Goal: Task Accomplishment & Management: Manage account settings

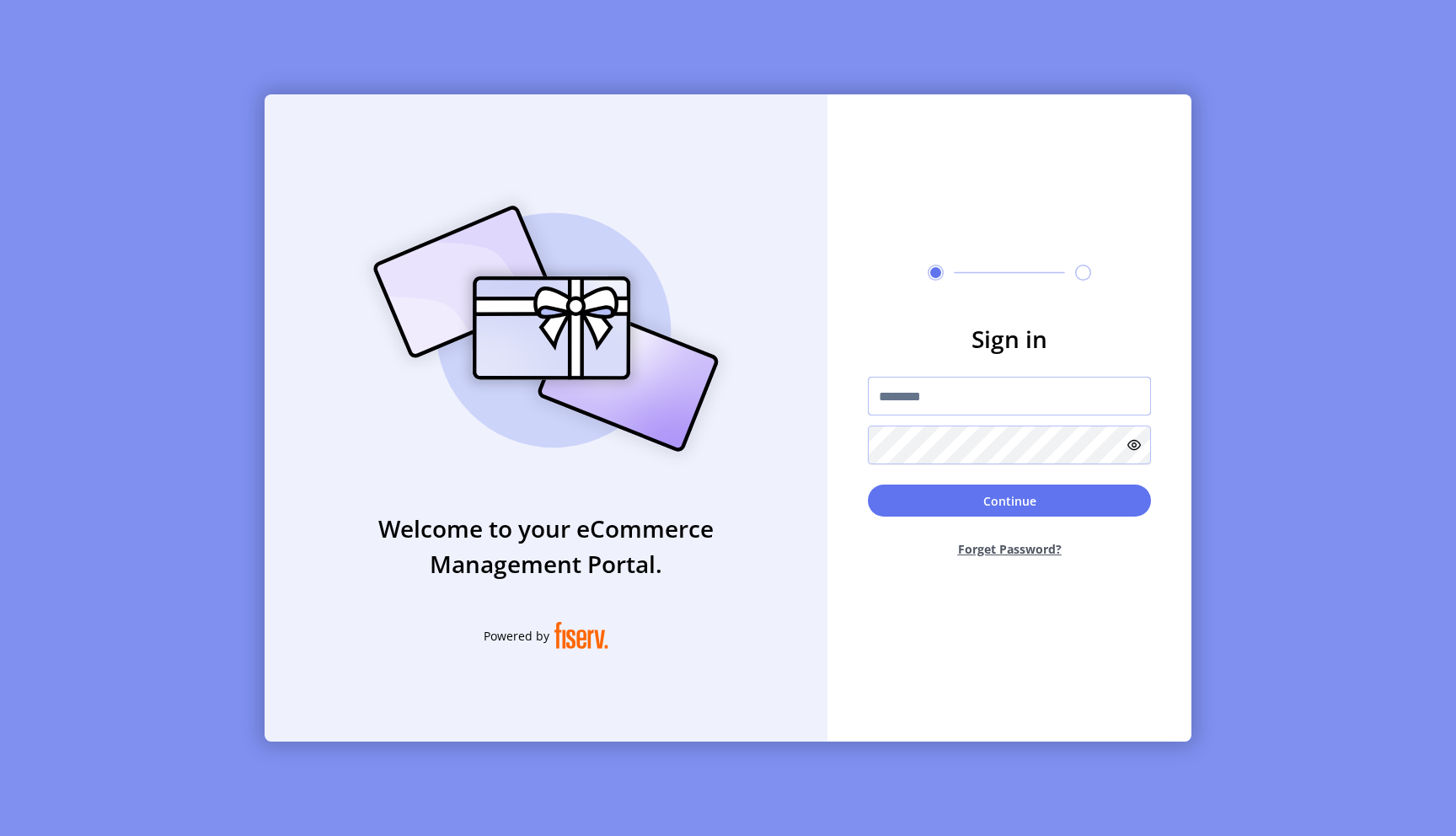
click at [951, 402] on input "text" at bounding box center [1010, 395] width 283 height 39
type input "**********"
click at [868, 485] on button "Continue" at bounding box center [1010, 501] width 283 height 32
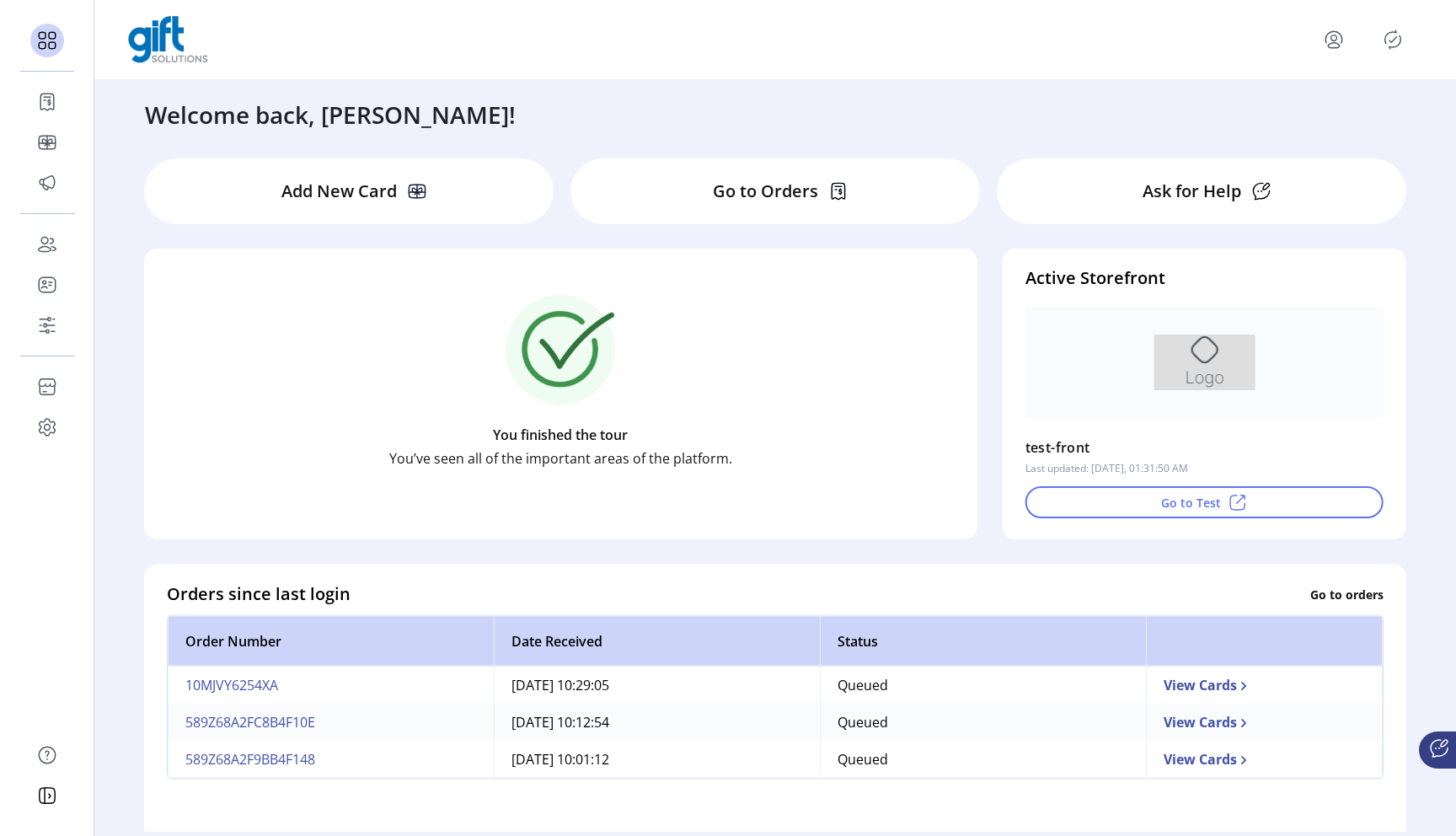
click at [1398, 33] on icon "Publisher Panel" at bounding box center [1393, 40] width 27 height 27
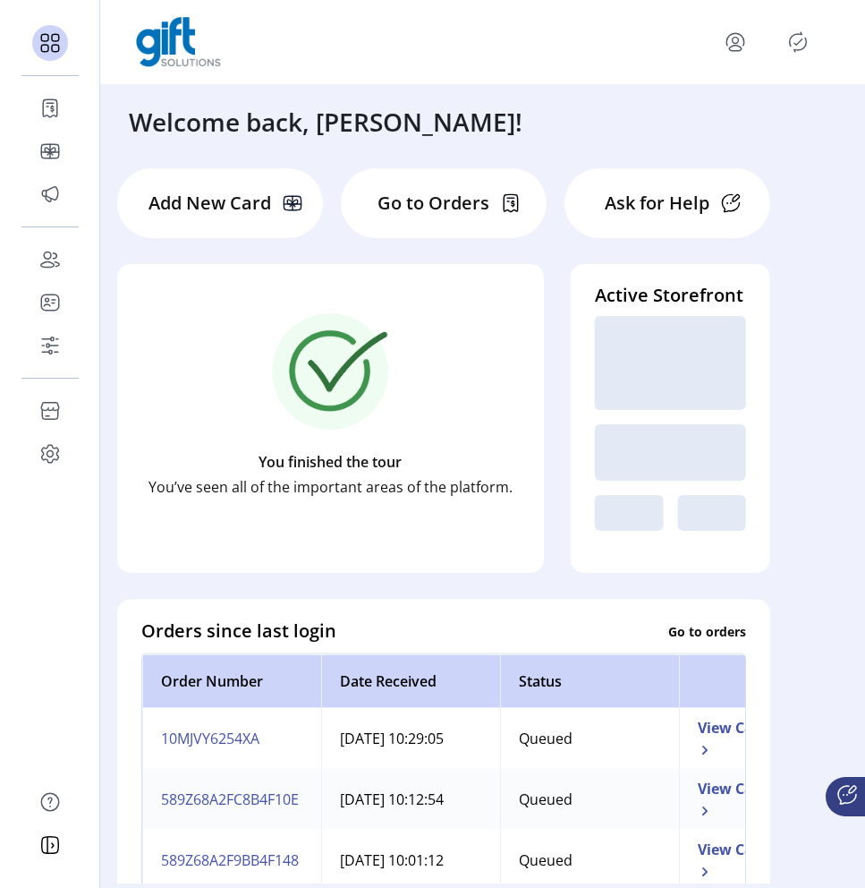
click at [798, 46] on icon "Publisher Panel" at bounding box center [798, 42] width 29 height 29
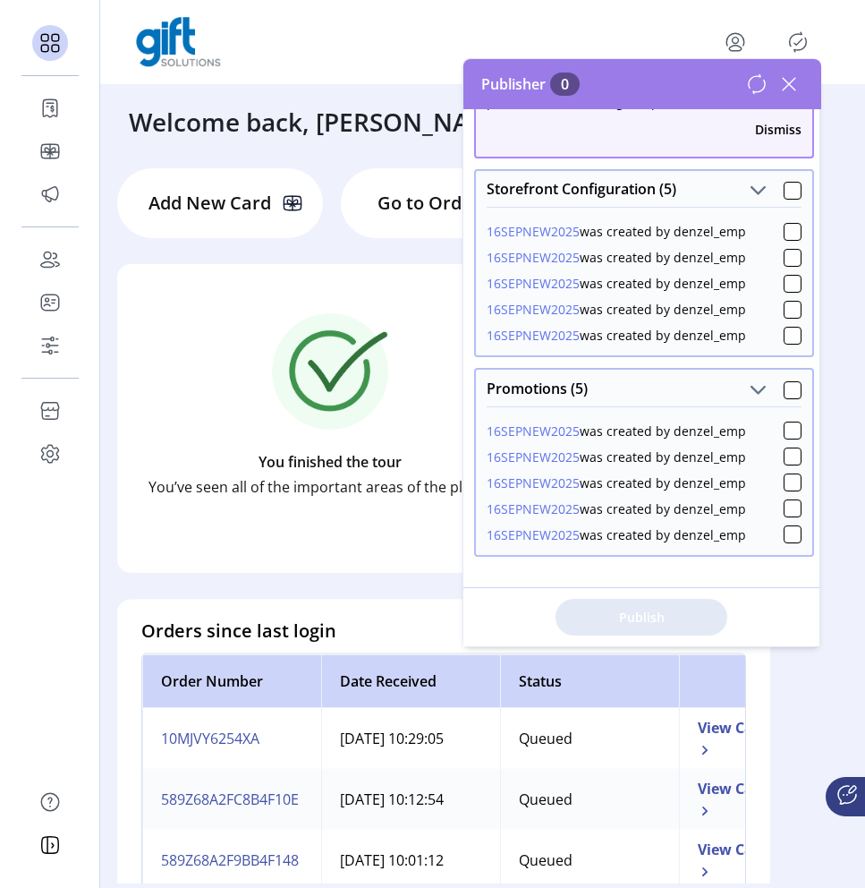
scroll to position [106, 0]
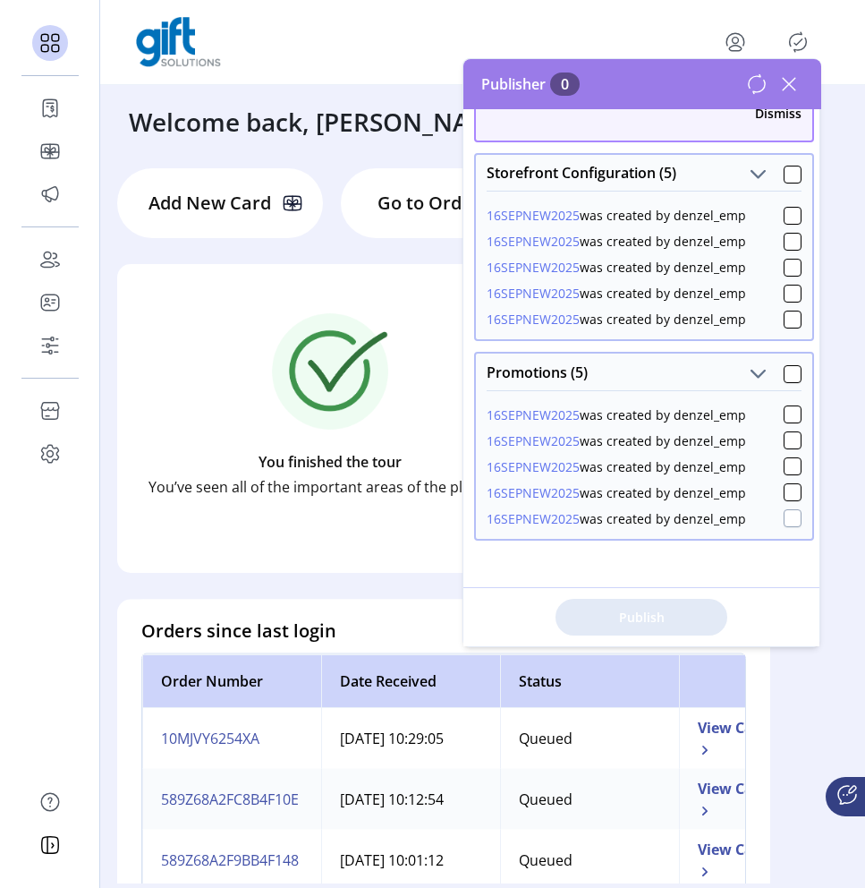
click at [784, 523] on div at bounding box center [793, 518] width 18 height 18
click at [787, 523] on icon at bounding box center [793, 518] width 13 height 13
click at [788, 495] on div at bounding box center [793, 492] width 18 height 18
click at [788, 495] on icon at bounding box center [793, 492] width 13 height 13
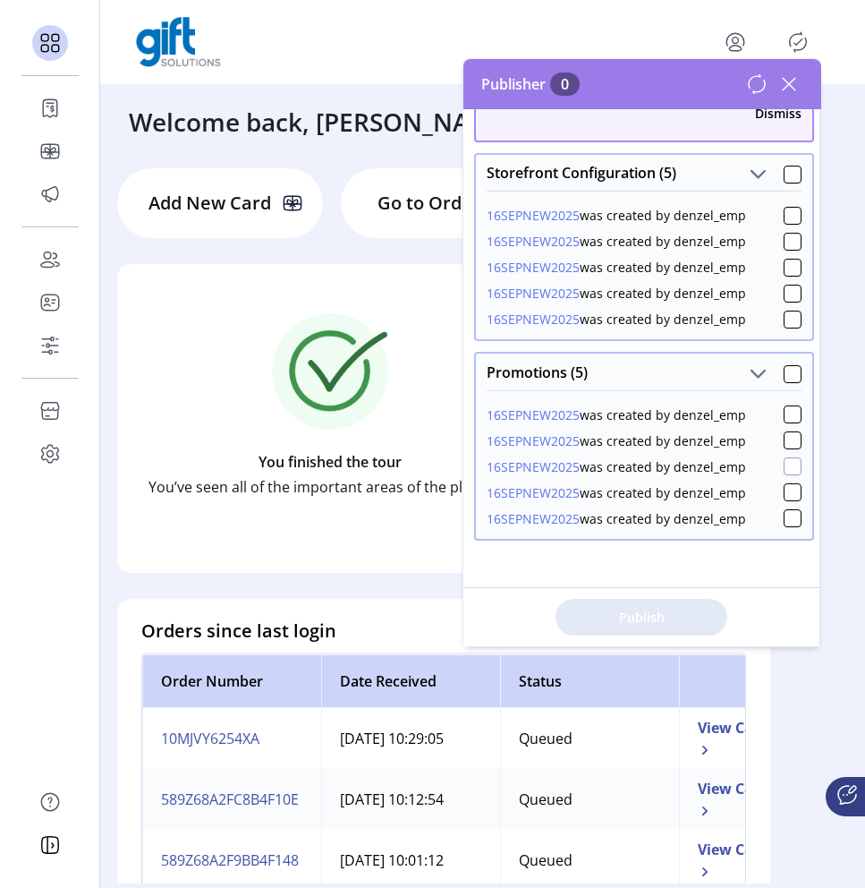
click at [788, 470] on div at bounding box center [793, 466] width 18 height 18
click at [788, 470] on icon at bounding box center [793, 466] width 13 height 13
click at [788, 437] on div at bounding box center [793, 440] width 18 height 18
click at [788, 437] on icon at bounding box center [793, 440] width 13 height 13
click at [788, 415] on div at bounding box center [793, 414] width 18 height 18
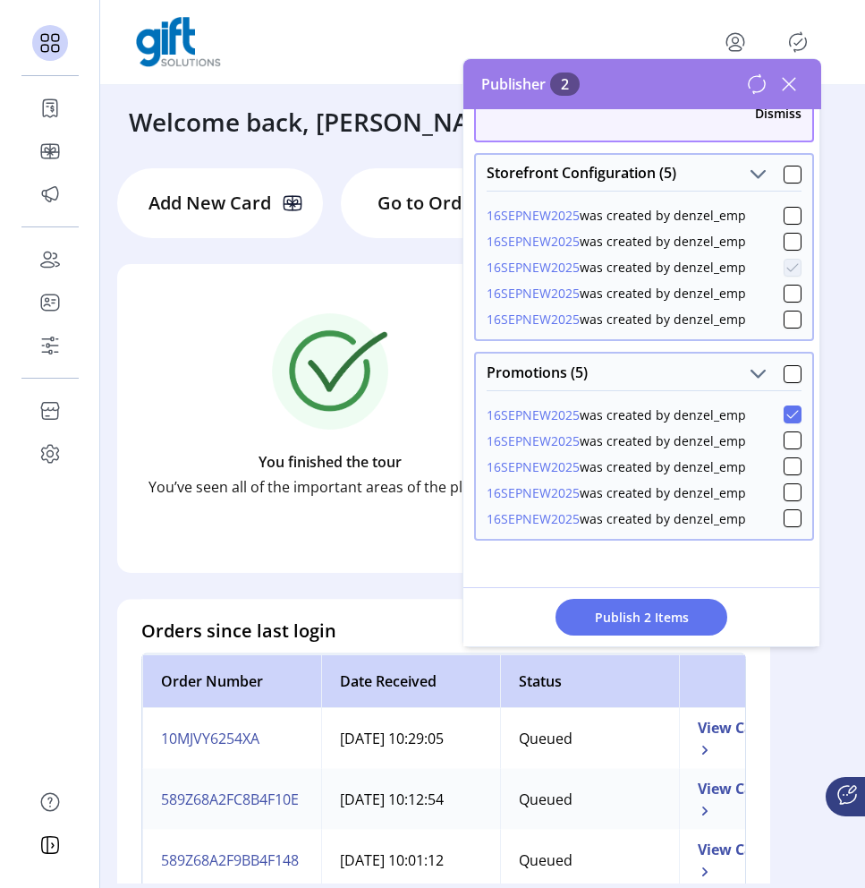
click at [788, 415] on icon at bounding box center [793, 414] width 13 height 13
click at [786, 520] on div at bounding box center [793, 518] width 18 height 18
click at [787, 520] on icon at bounding box center [793, 518] width 13 height 13
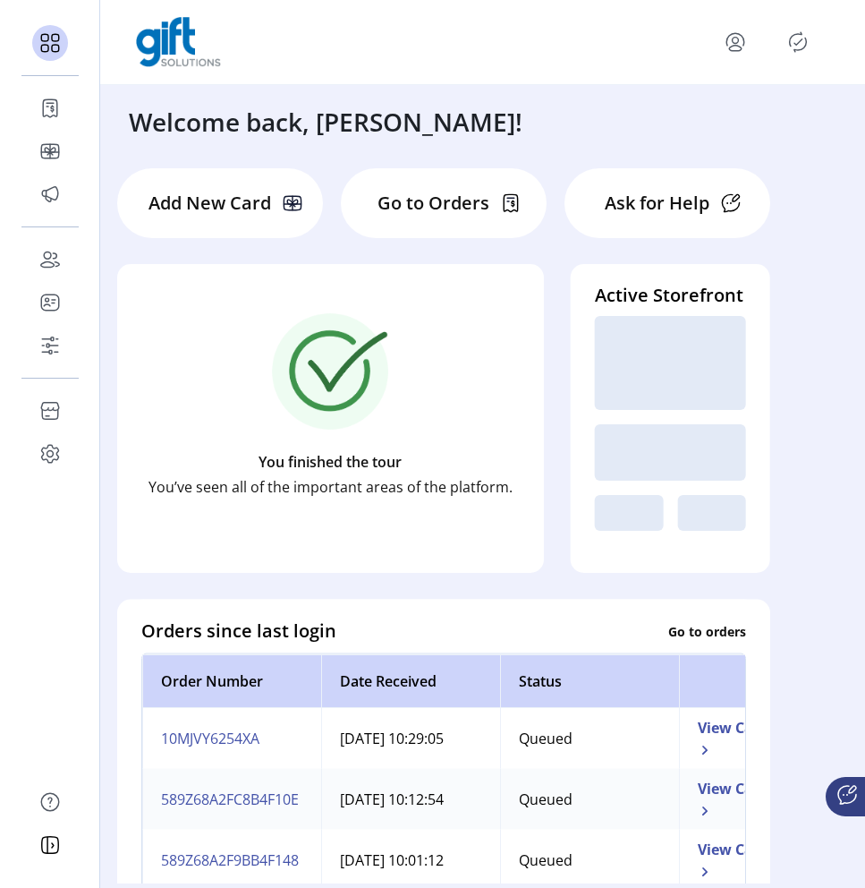
click at [793, 47] on icon "Publisher Panel" at bounding box center [798, 42] width 29 height 29
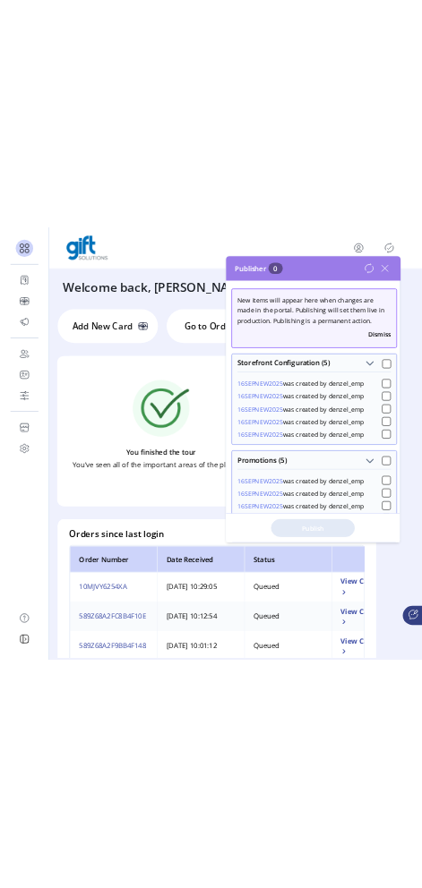
scroll to position [106, 0]
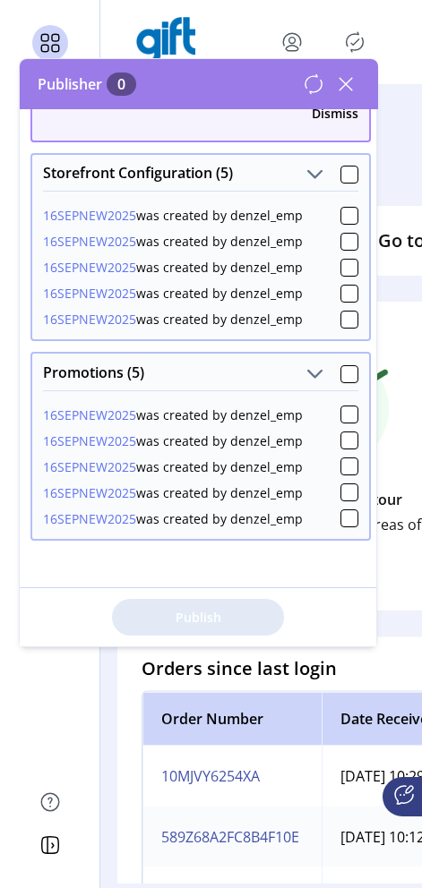
click at [317, 89] on icon at bounding box center [312, 83] width 21 height 21
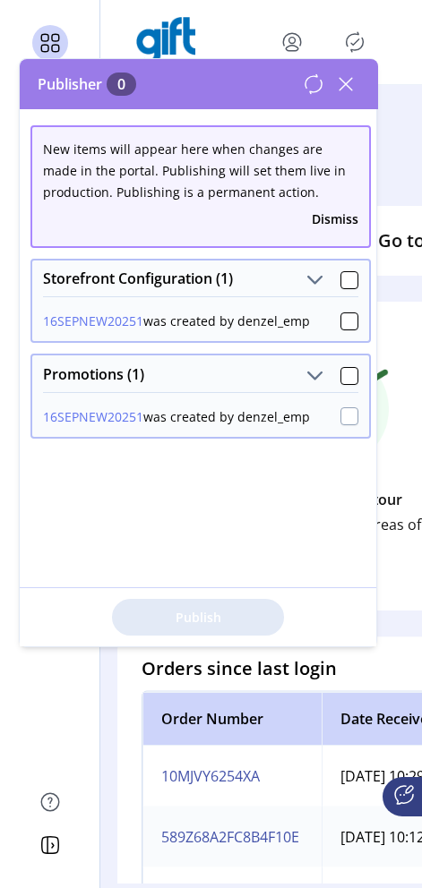
click at [341, 417] on div at bounding box center [349, 416] width 18 height 18
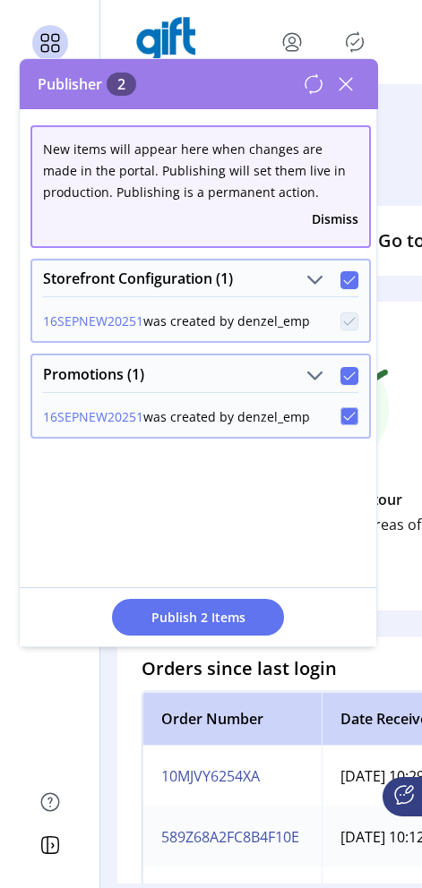
scroll to position [10, 5]
click at [343, 417] on icon at bounding box center [349, 416] width 13 height 13
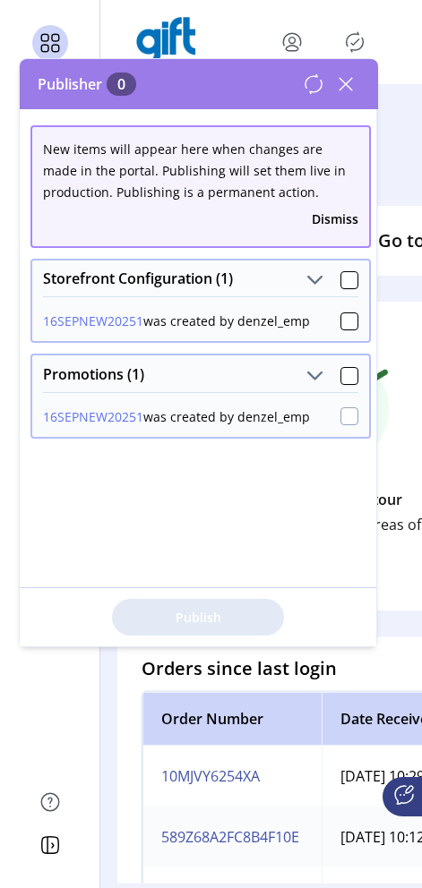
click at [341, 417] on div at bounding box center [349, 416] width 18 height 18
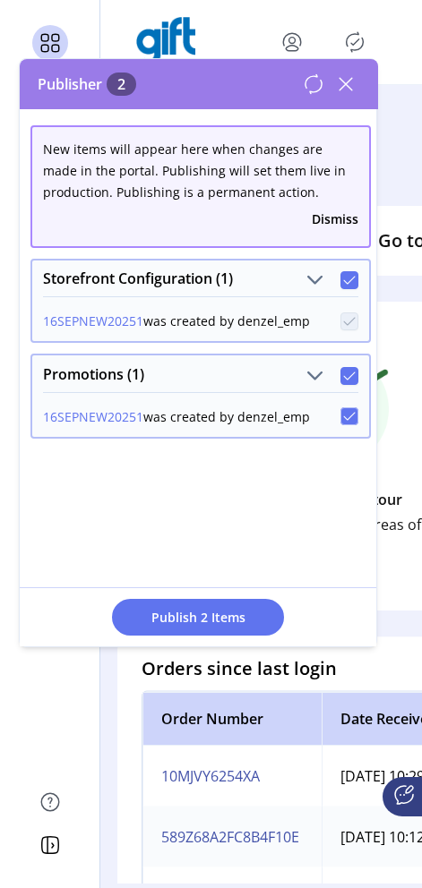
click at [343, 417] on icon at bounding box center [349, 416] width 13 height 13
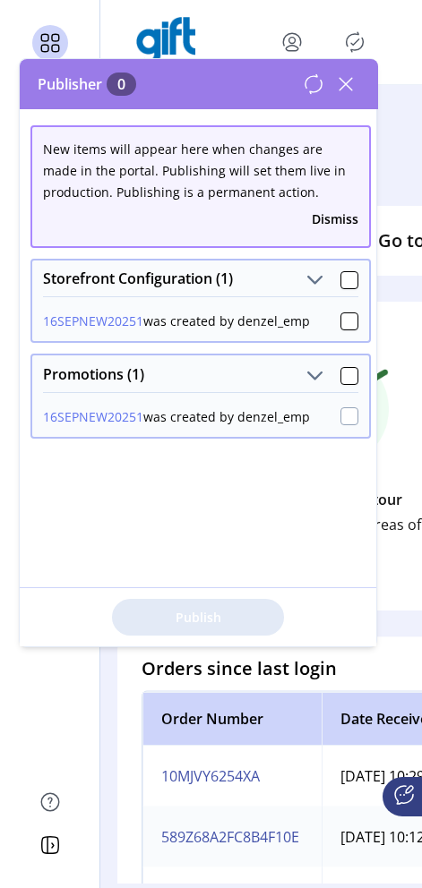
click at [341, 417] on div at bounding box center [349, 416] width 18 height 18
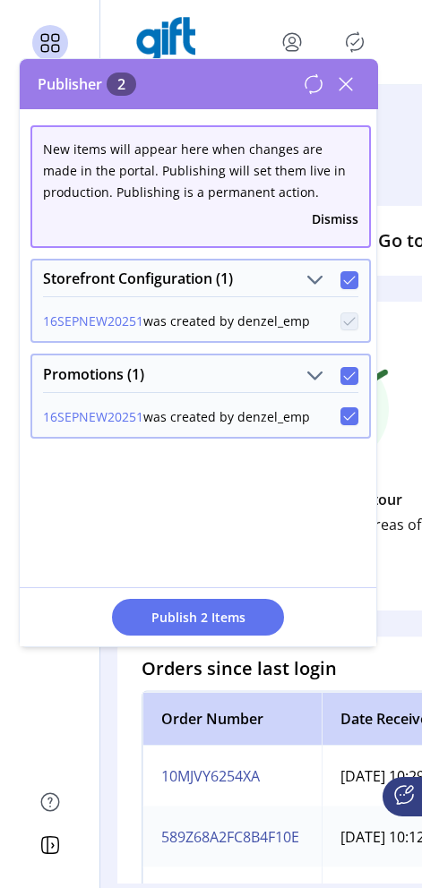
click at [343, 416] on icon at bounding box center [349, 416] width 13 height 13
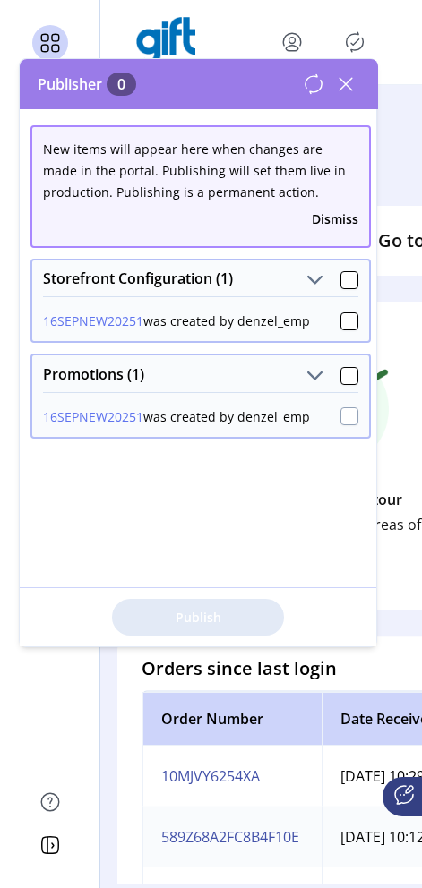
click at [343, 416] on div at bounding box center [349, 416] width 18 height 18
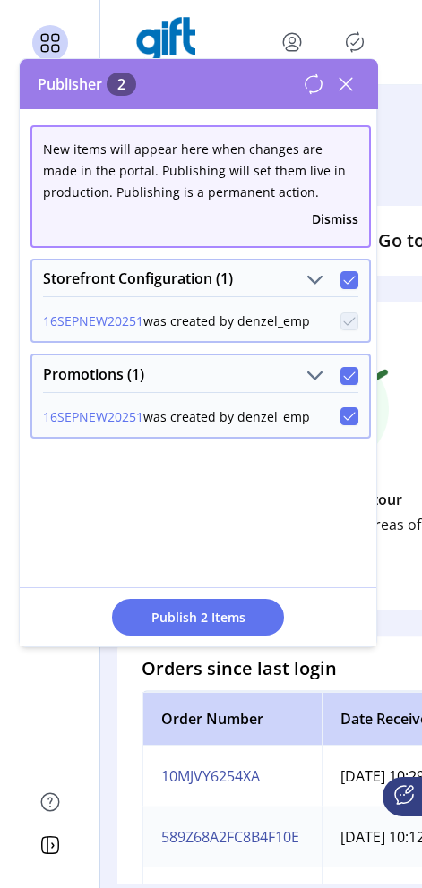
click at [343, 416] on icon at bounding box center [349, 416] width 13 height 13
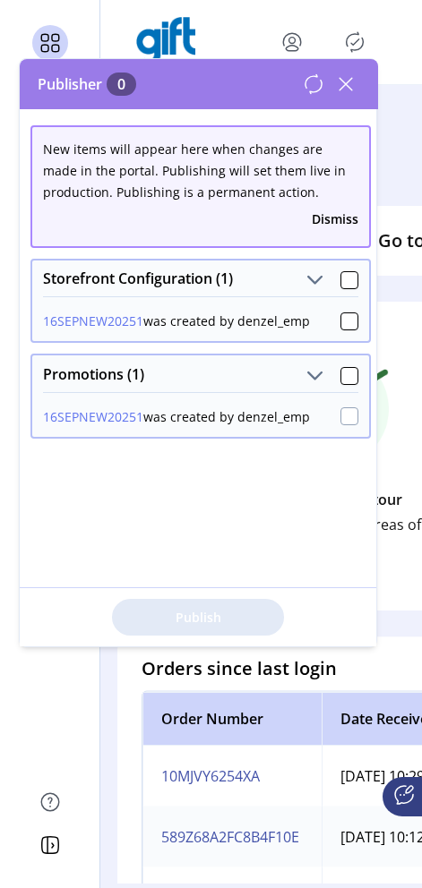
click at [343, 416] on div at bounding box center [349, 416] width 18 height 18
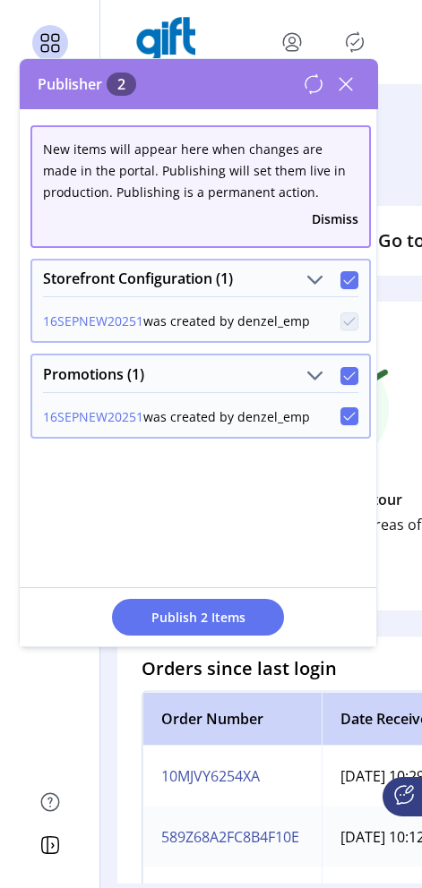
click at [343, 416] on icon at bounding box center [349, 416] width 13 height 13
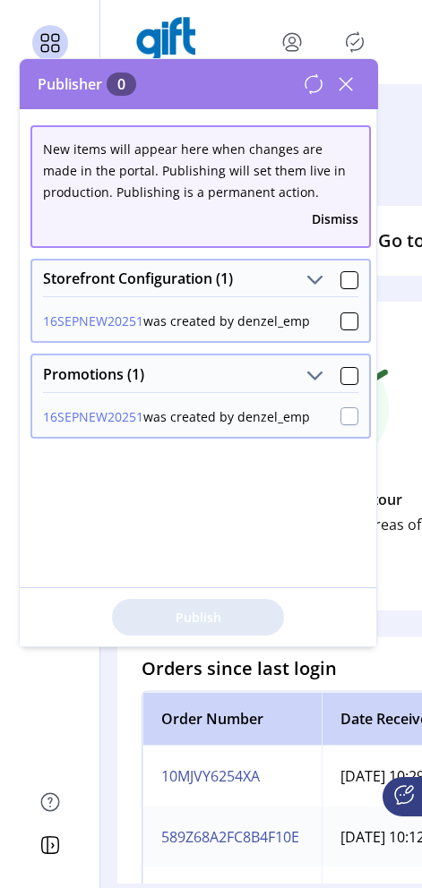
click at [340, 424] on div at bounding box center [349, 416] width 18 height 18
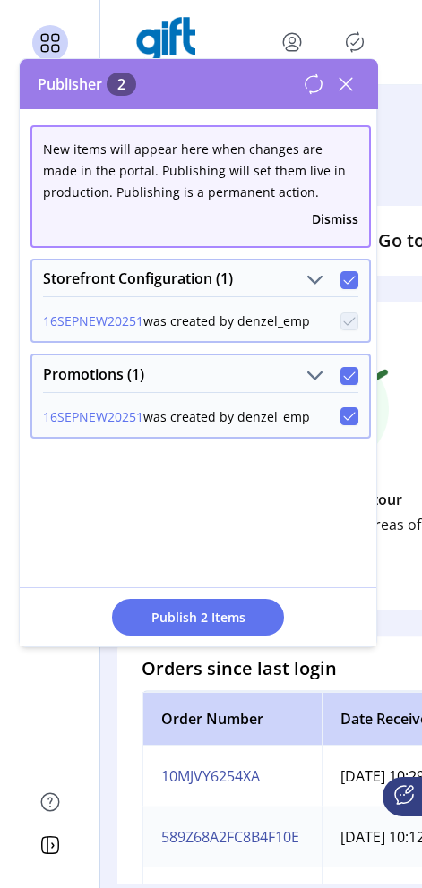
click at [340, 424] on div at bounding box center [349, 416] width 18 height 18
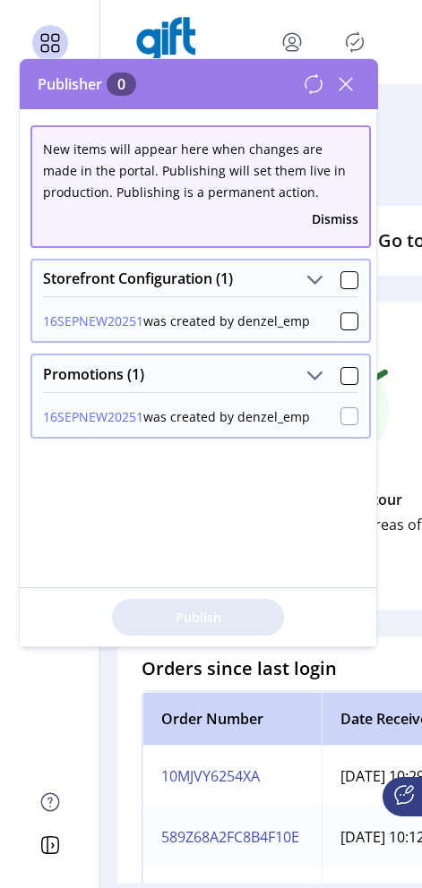
click at [340, 424] on div at bounding box center [349, 416] width 18 height 18
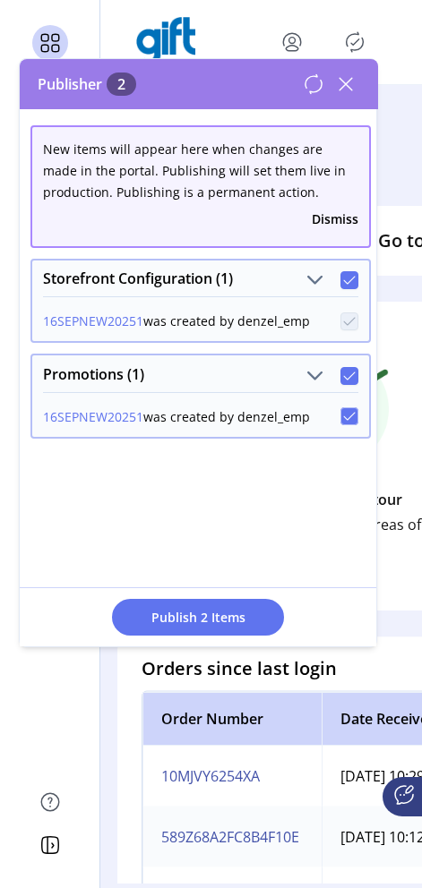
click at [340, 424] on div at bounding box center [349, 416] width 18 height 18
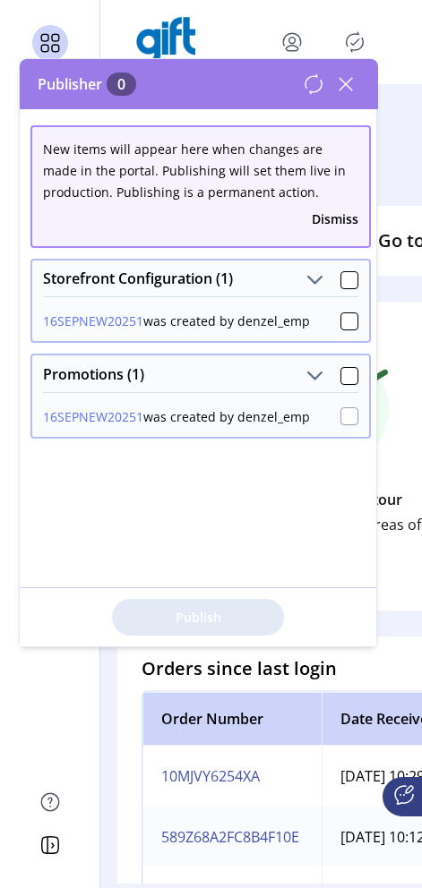
click at [340, 424] on div at bounding box center [349, 416] width 18 height 18
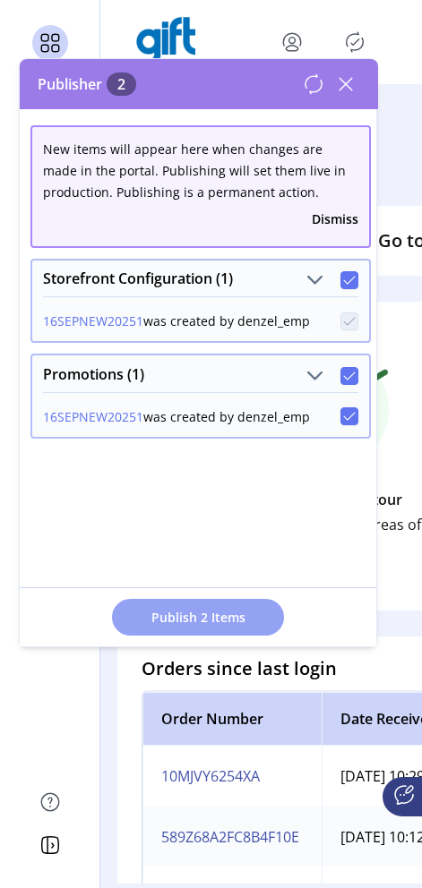
click at [210, 624] on span "Publish 2 Items" at bounding box center [197, 617] width 125 height 19
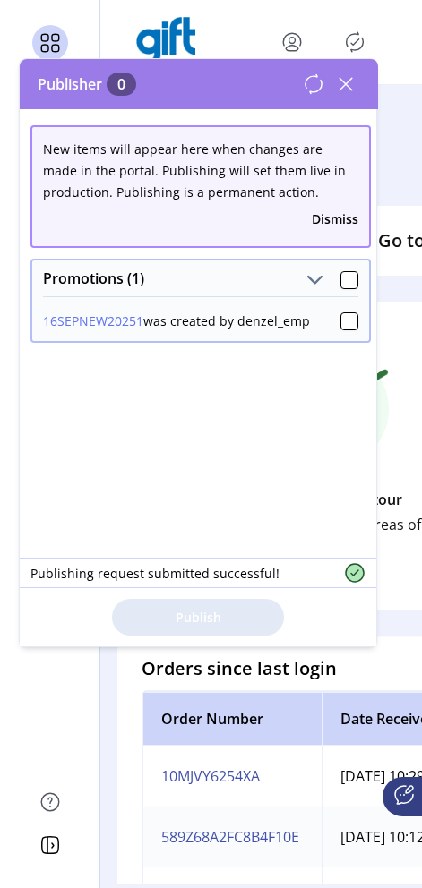
click at [347, 268] on span at bounding box center [349, 278] width 18 height 21
click at [345, 282] on div at bounding box center [349, 280] width 18 height 18
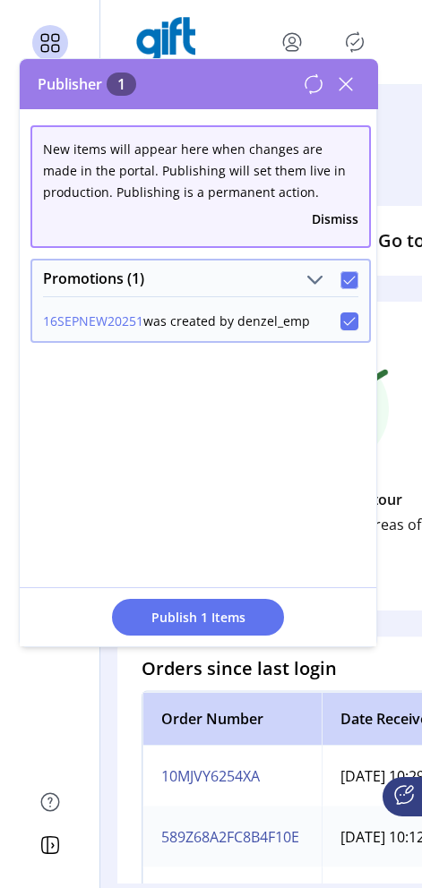
click at [345, 282] on icon at bounding box center [349, 280] width 13 height 13
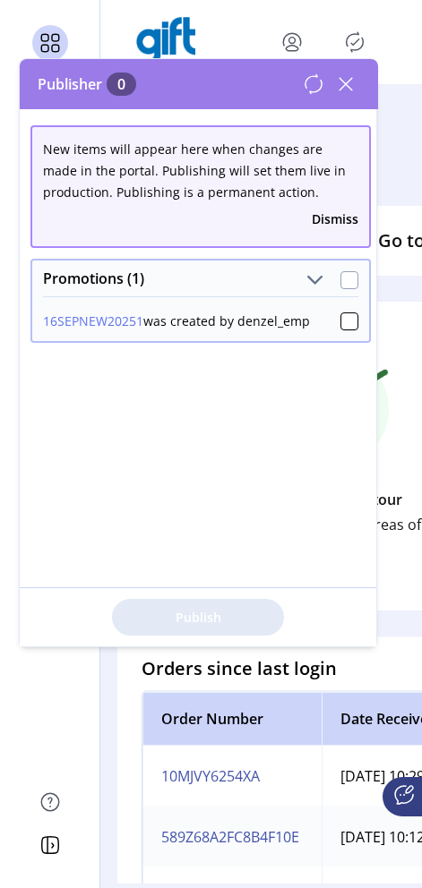
click at [345, 282] on div at bounding box center [349, 280] width 18 height 18
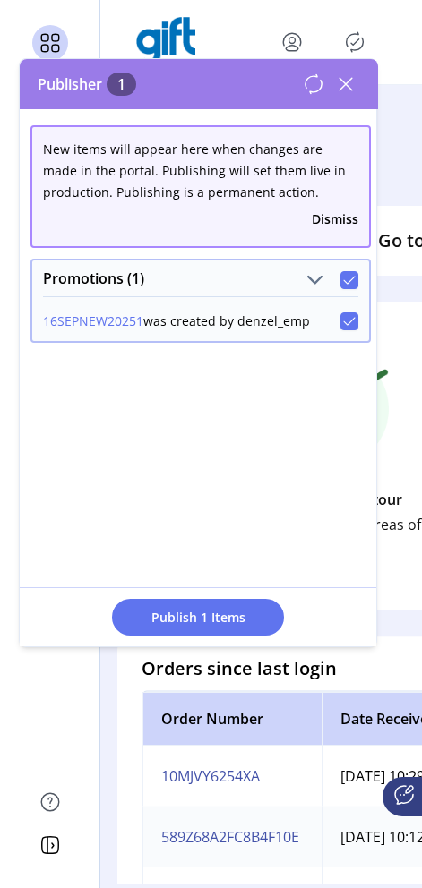
click at [345, 282] on icon at bounding box center [349, 280] width 13 height 13
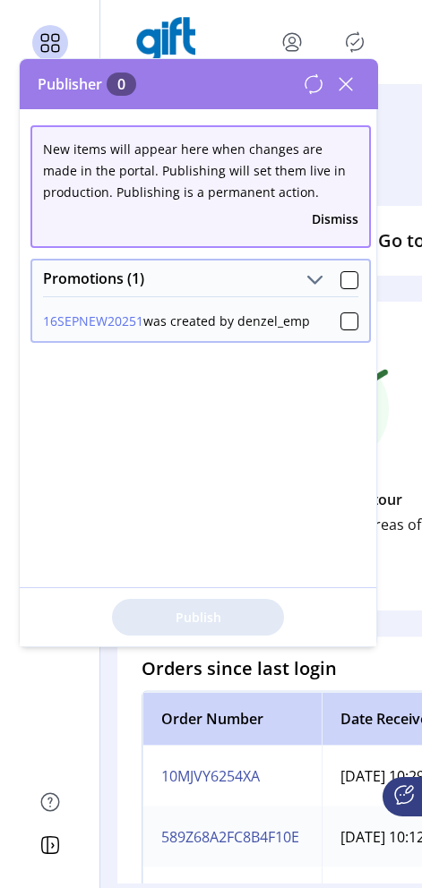
click at [344, 87] on icon at bounding box center [345, 84] width 29 height 29
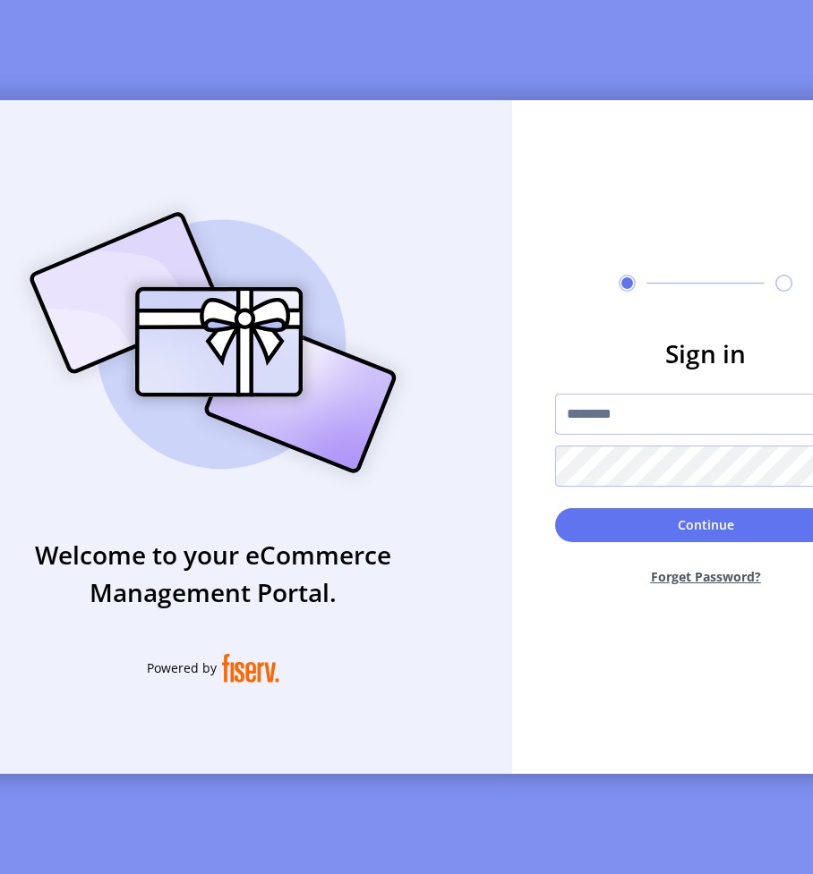
click at [609, 417] on input "text" at bounding box center [705, 414] width 301 height 41
type input "**********"
click at [555, 508] on button "Continue" at bounding box center [705, 525] width 301 height 34
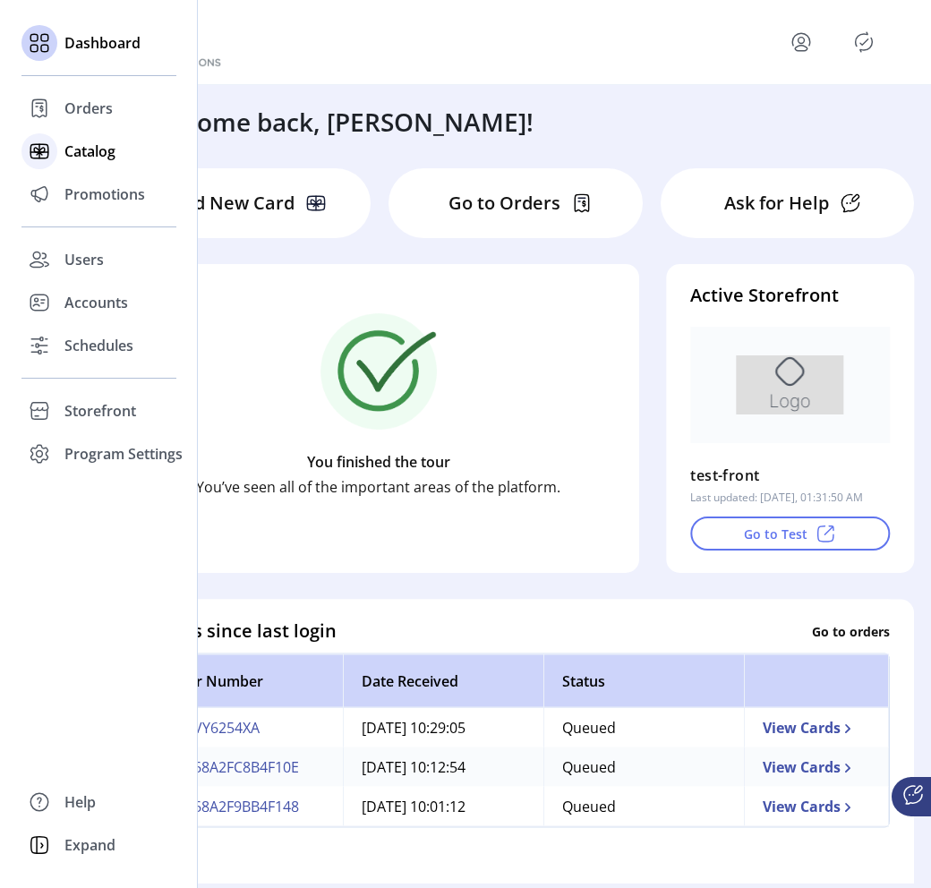
click at [86, 154] on span "Catalog" at bounding box center [89, 151] width 51 height 21
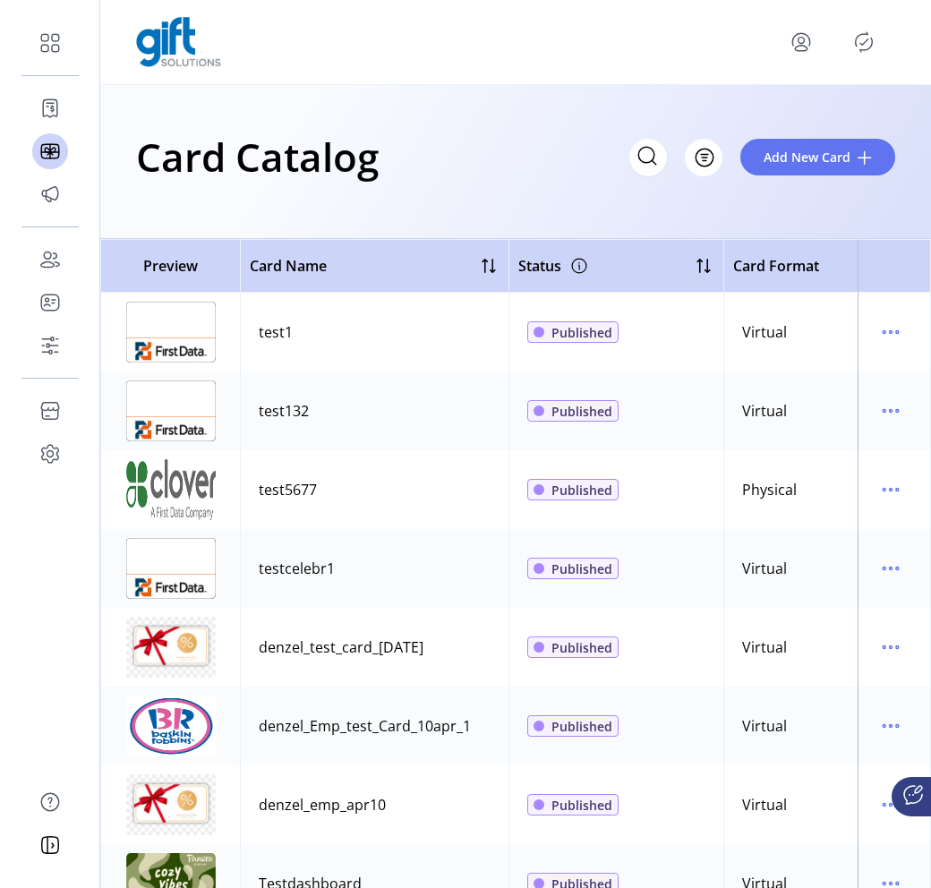
click at [864, 51] on icon "Publisher Panel" at bounding box center [863, 42] width 29 height 29
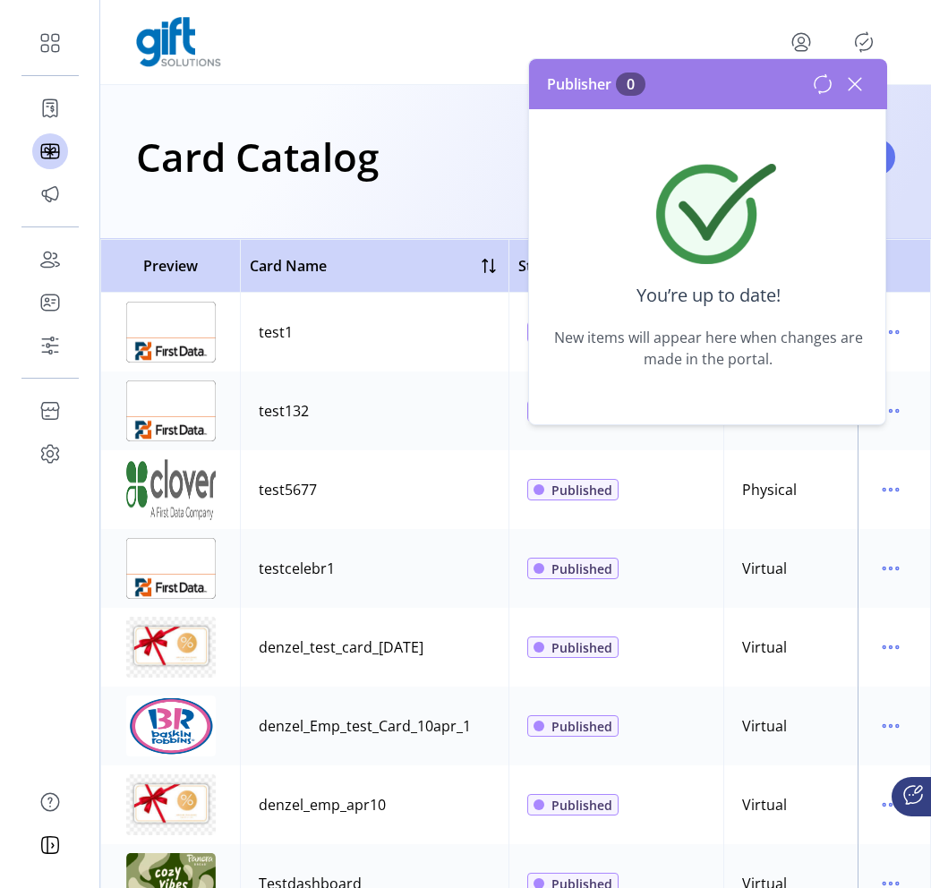
click at [859, 85] on icon at bounding box center [854, 84] width 29 height 29
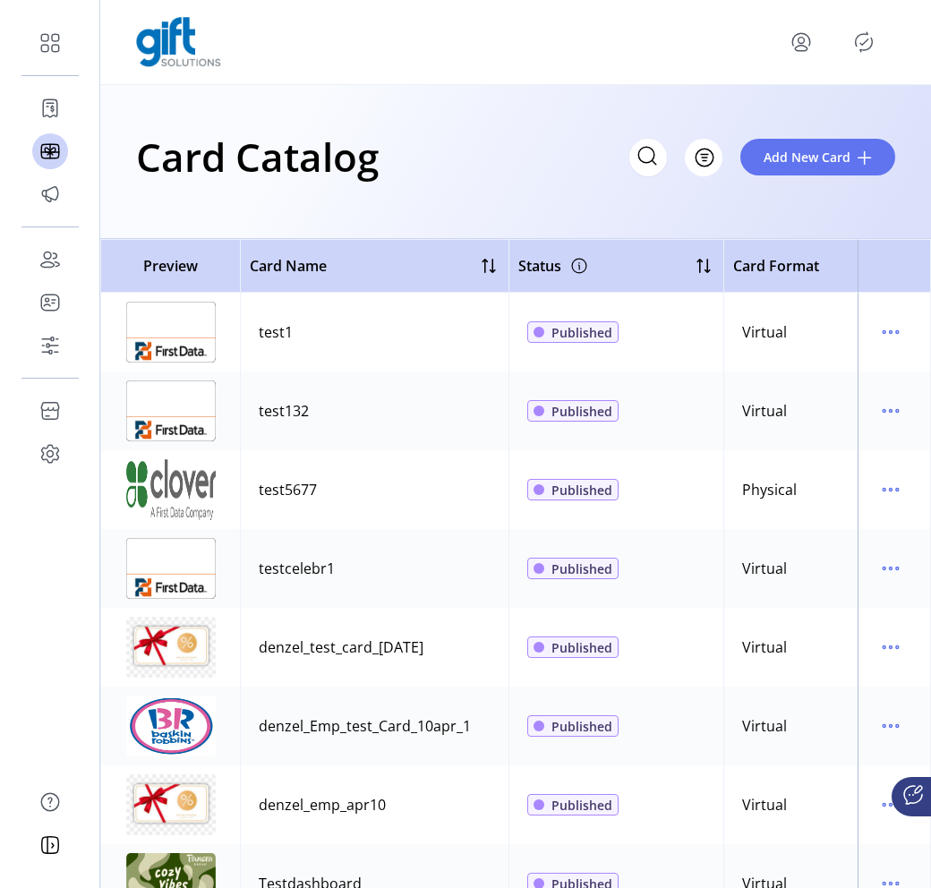
click at [864, 49] on icon "Publisher Panel" at bounding box center [864, 42] width 17 height 20
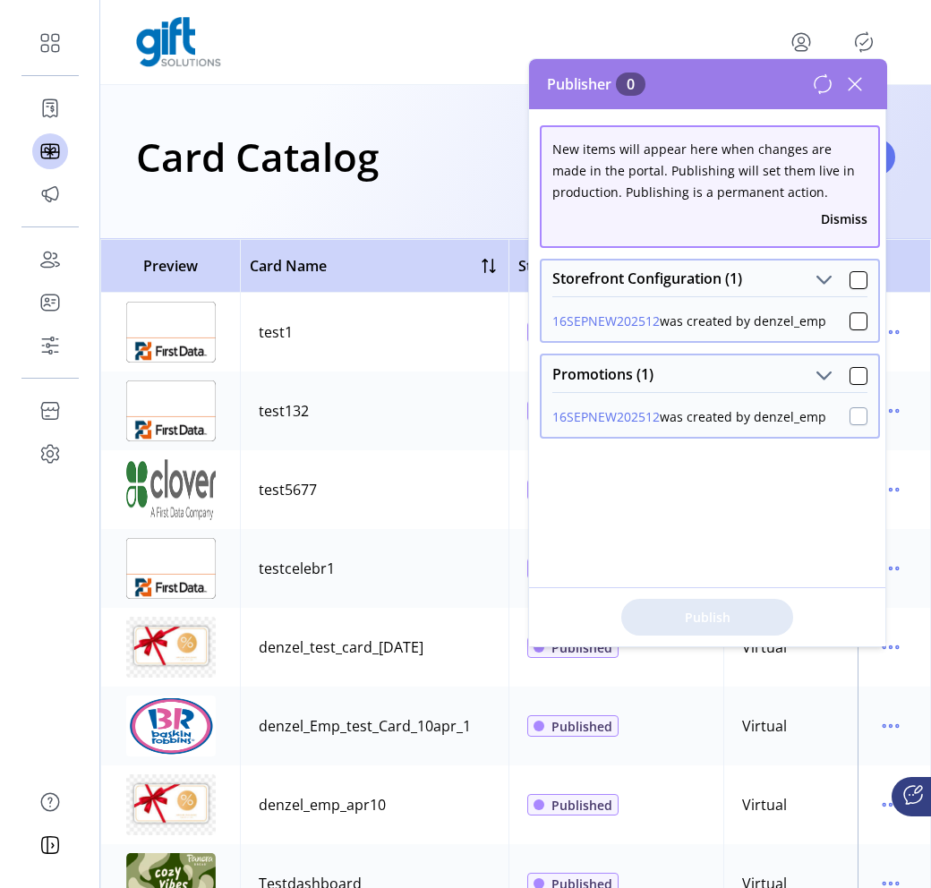
click at [850, 413] on div at bounding box center [858, 416] width 18 height 18
click at [852, 413] on icon at bounding box center [858, 416] width 13 height 13
click at [851, 317] on div at bounding box center [858, 321] width 18 height 18
click at [852, 317] on icon at bounding box center [858, 321] width 13 height 13
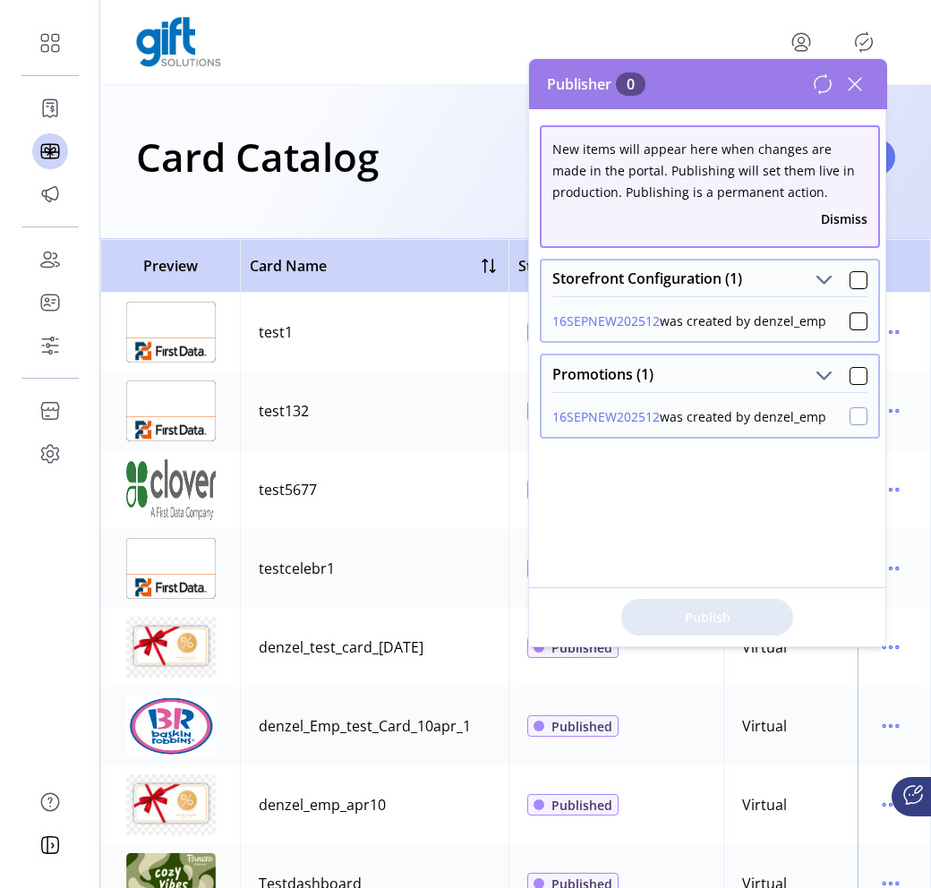
click at [854, 408] on div at bounding box center [858, 416] width 18 height 18
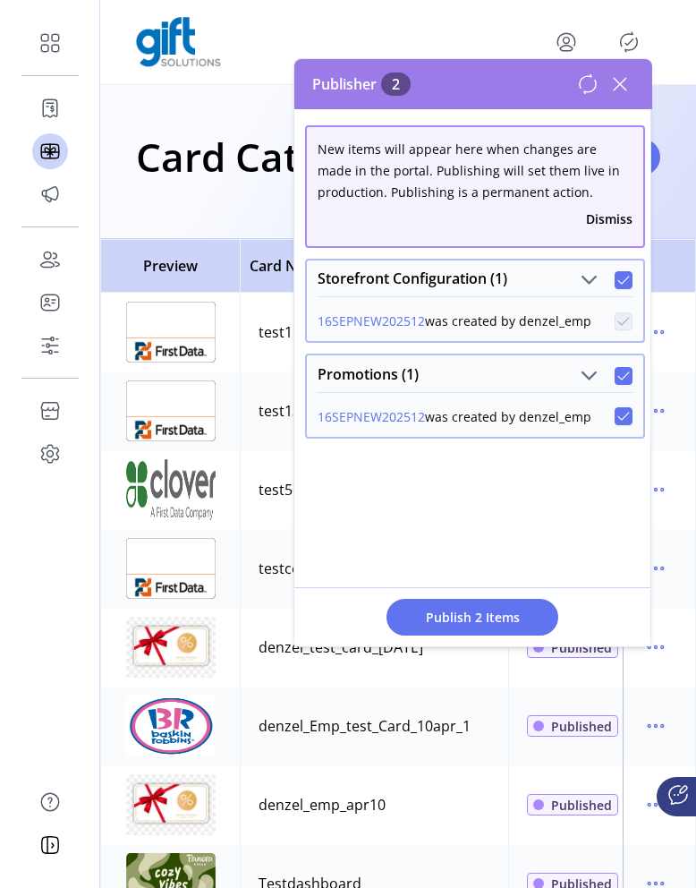
click at [617, 382] on div at bounding box center [624, 376] width 18 height 18
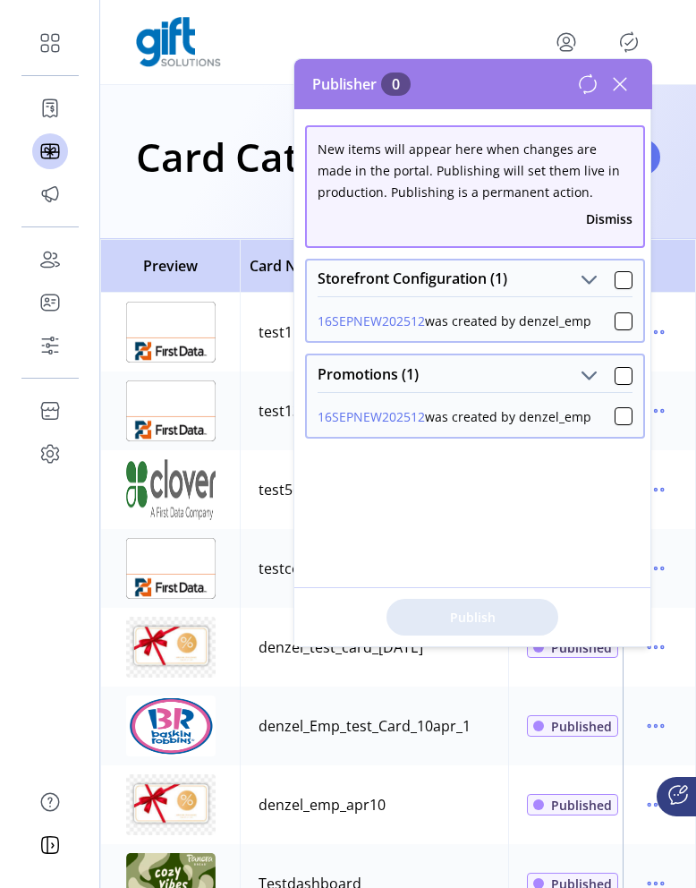
click at [617, 89] on icon at bounding box center [620, 84] width 29 height 29
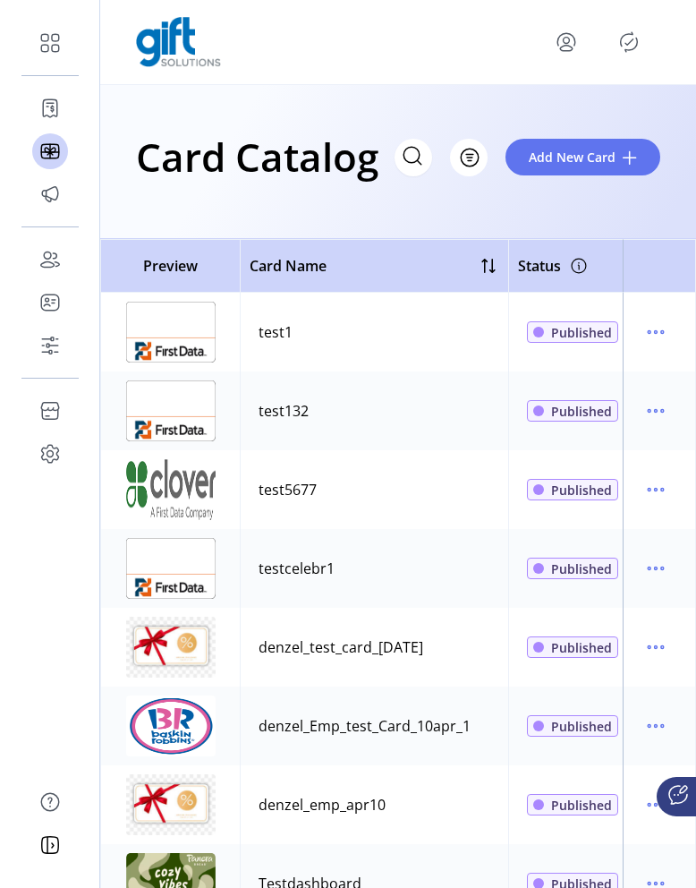
click at [634, 47] on icon "Publisher Panel" at bounding box center [629, 42] width 29 height 29
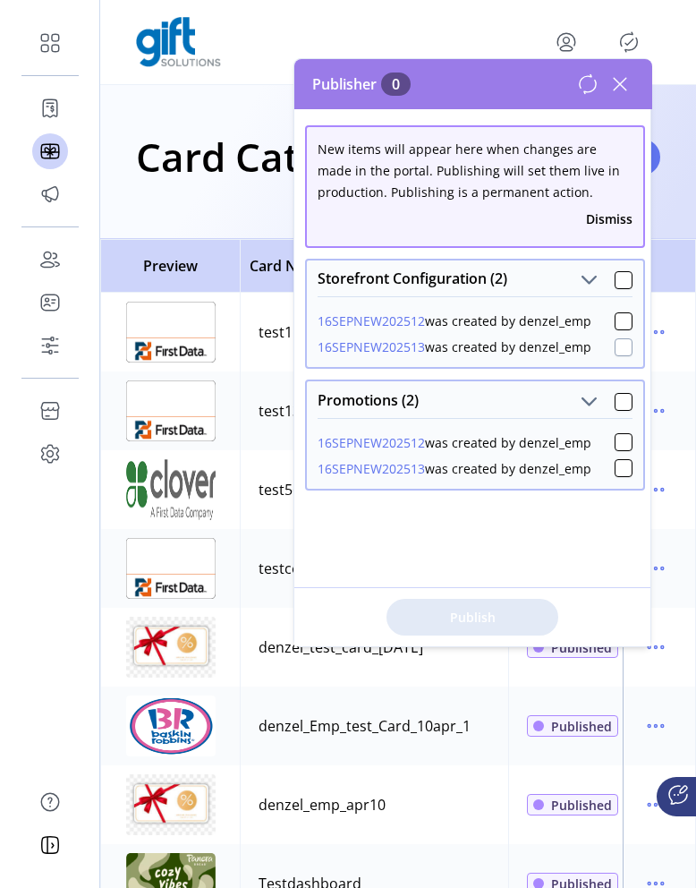
click at [615, 353] on div at bounding box center [624, 347] width 18 height 18
click at [618, 440] on div at bounding box center [624, 442] width 18 height 18
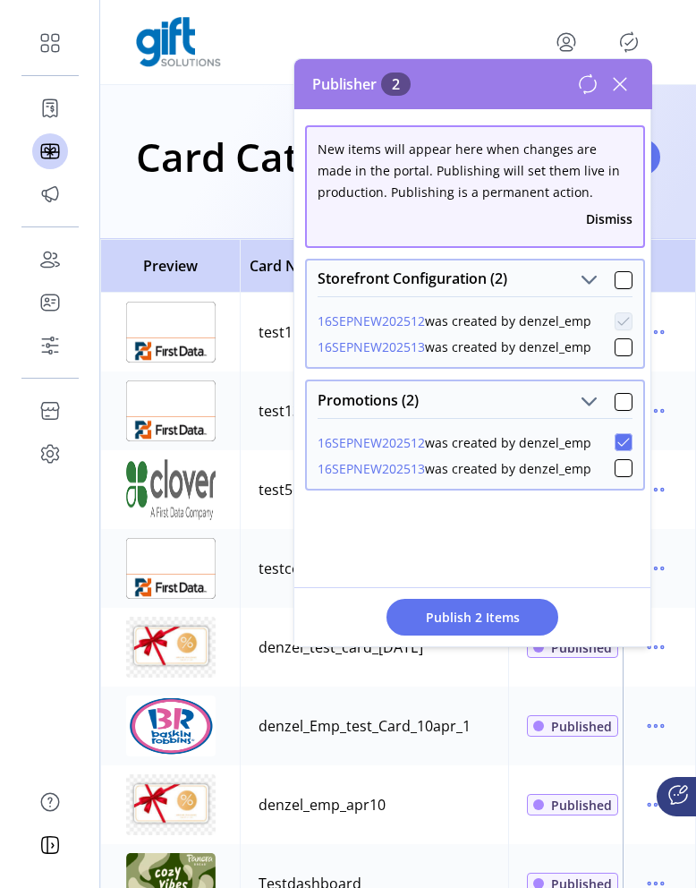
click at [618, 440] on icon at bounding box center [623, 443] width 12 height 8
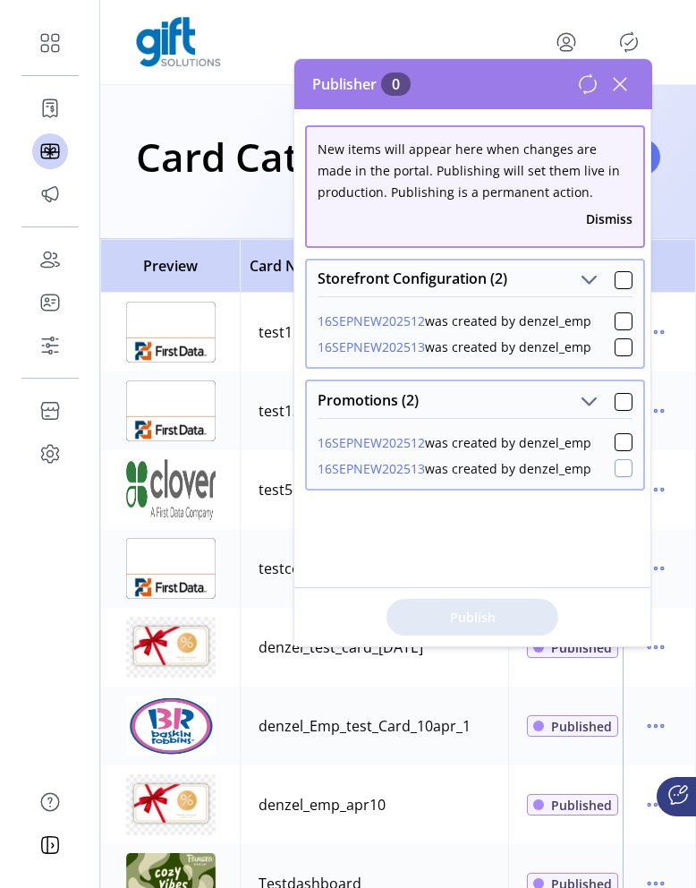
click at [618, 464] on div at bounding box center [624, 468] width 18 height 18
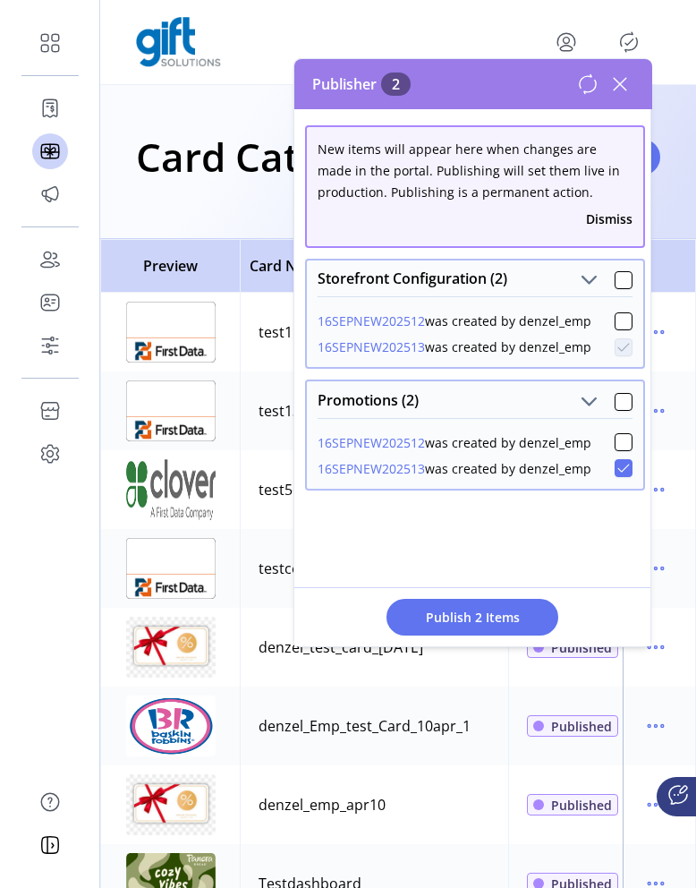
click at [618, 464] on icon at bounding box center [623, 468] width 13 height 13
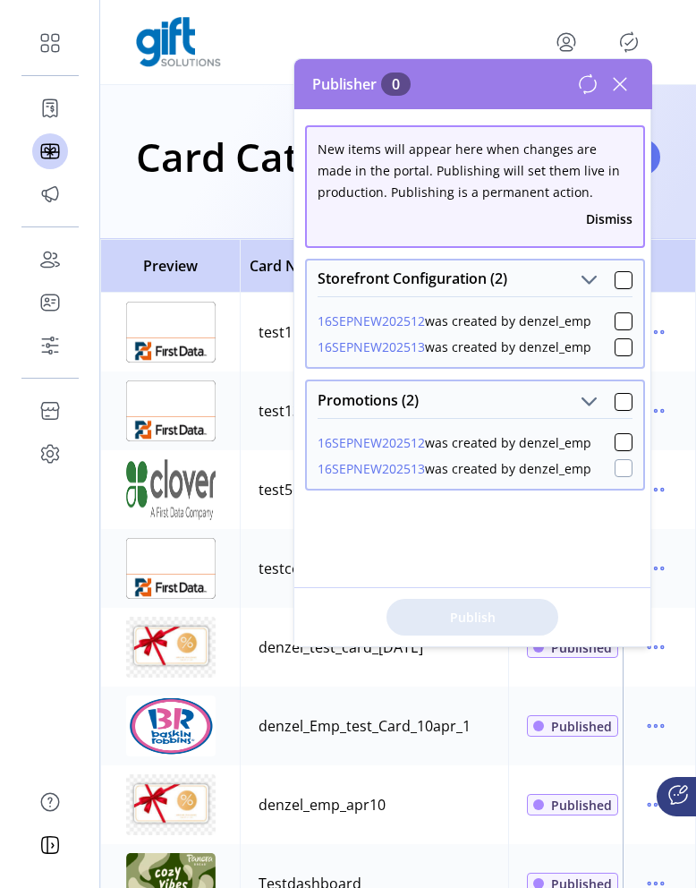
click at [618, 464] on div at bounding box center [624, 468] width 18 height 18
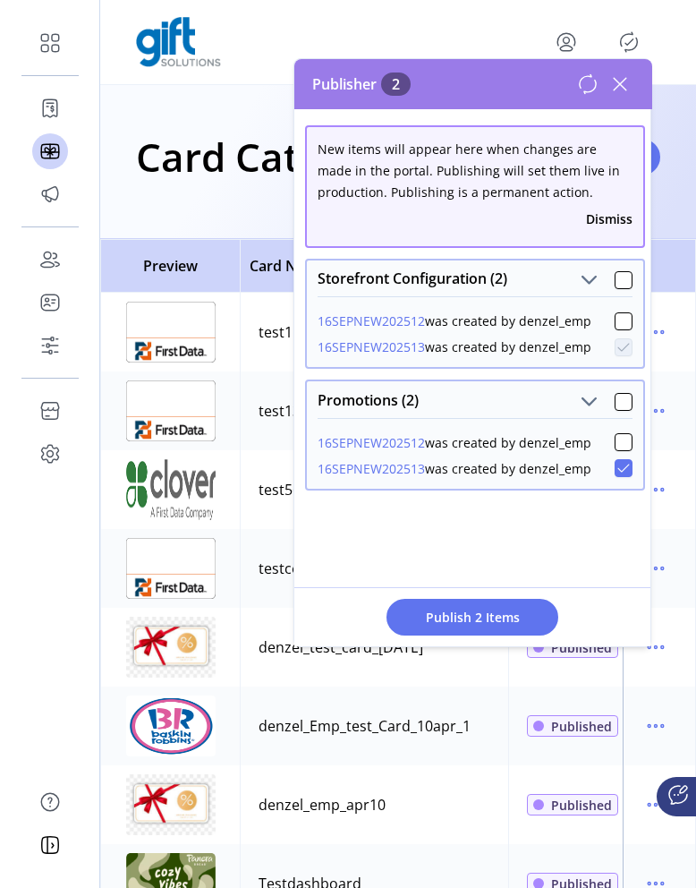
click at [618, 464] on icon at bounding box center [623, 468] width 13 height 13
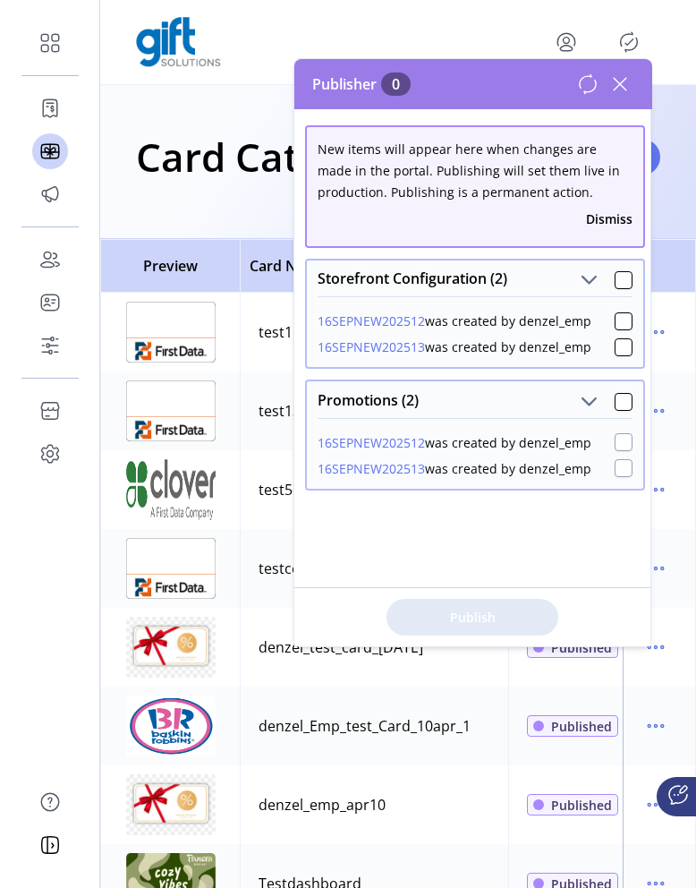
click at [615, 446] on div at bounding box center [624, 442] width 18 height 18
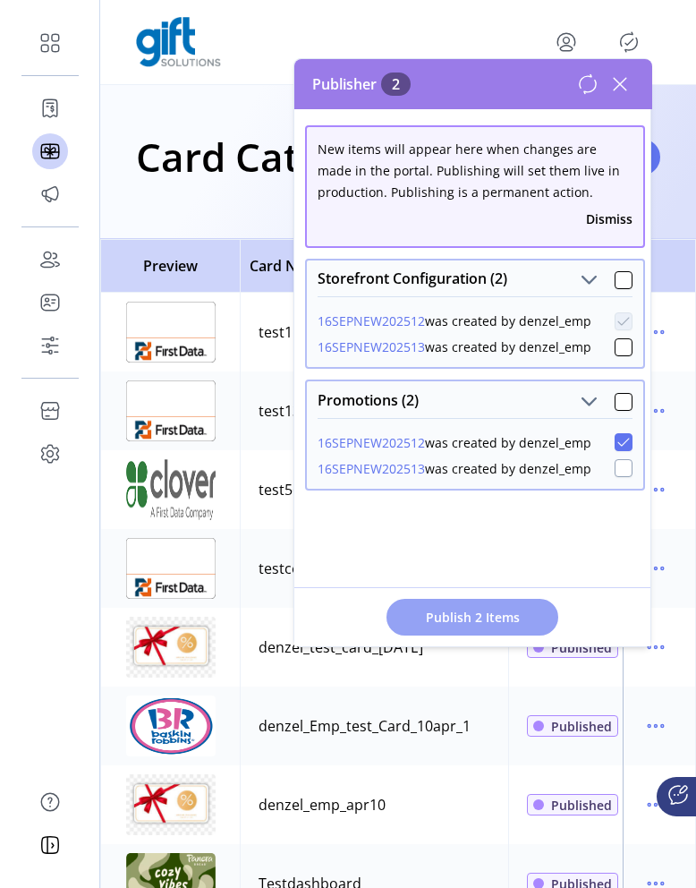
click at [528, 619] on span "Publish 2 Items" at bounding box center [472, 617] width 125 height 19
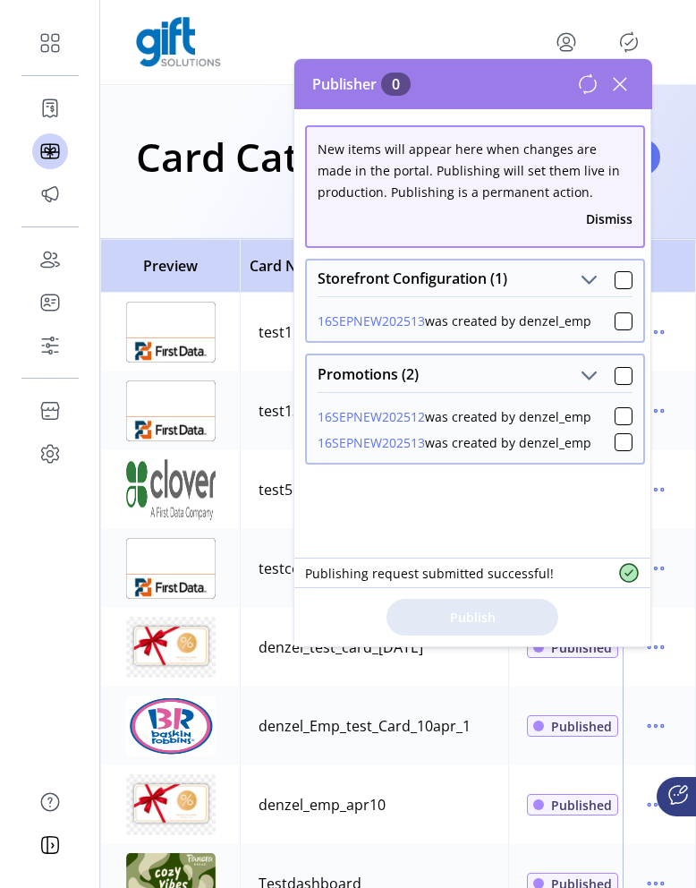
click at [588, 82] on icon at bounding box center [587, 83] width 21 height 21
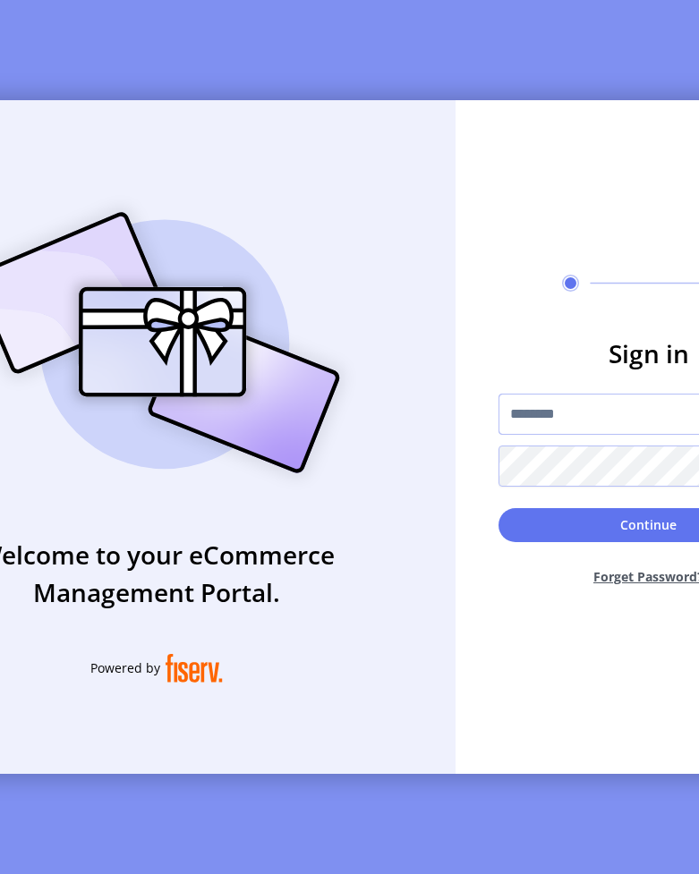
click at [583, 435] on input "text" at bounding box center [648, 414] width 301 height 41
type input "**********"
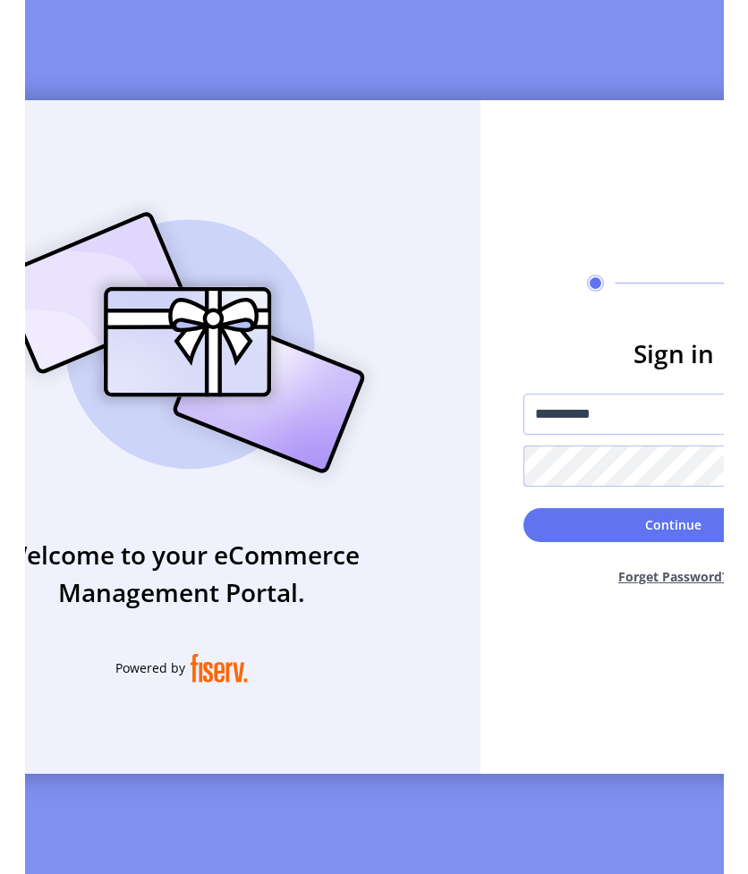
scroll to position [0, 104]
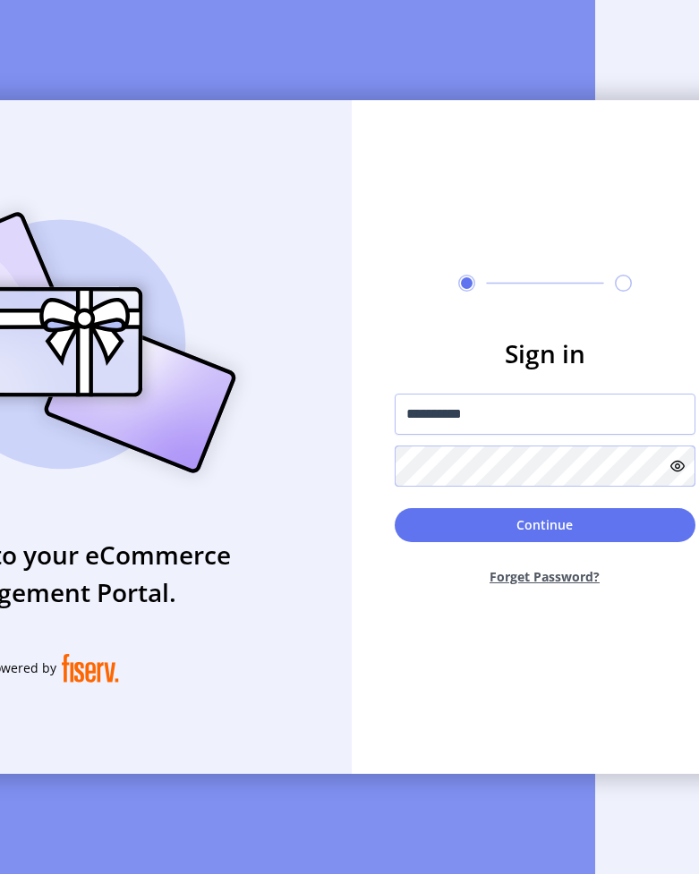
click at [395, 508] on button "Continue" at bounding box center [545, 525] width 301 height 34
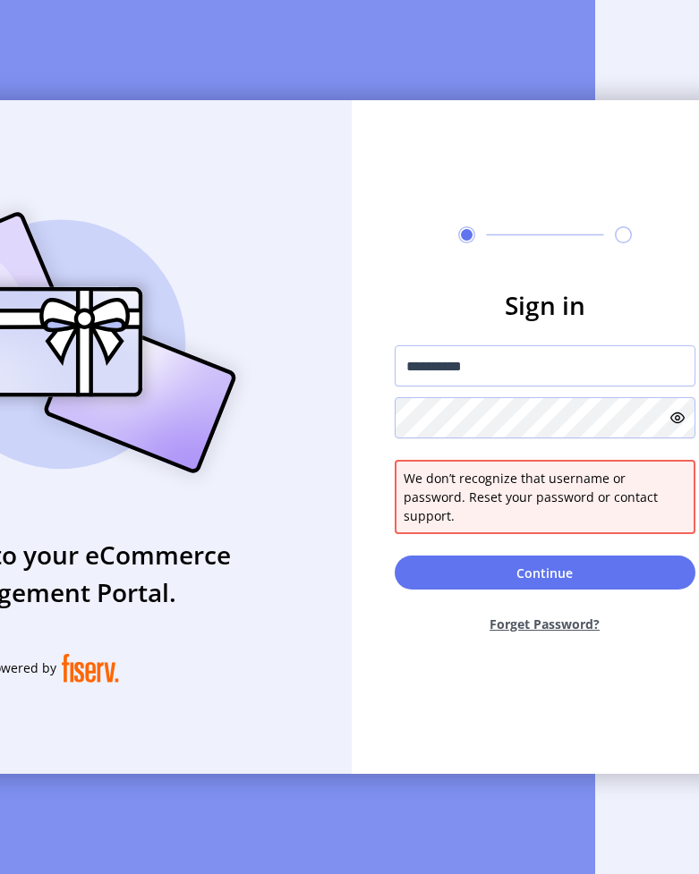
click at [675, 425] on icon at bounding box center [677, 418] width 14 height 14
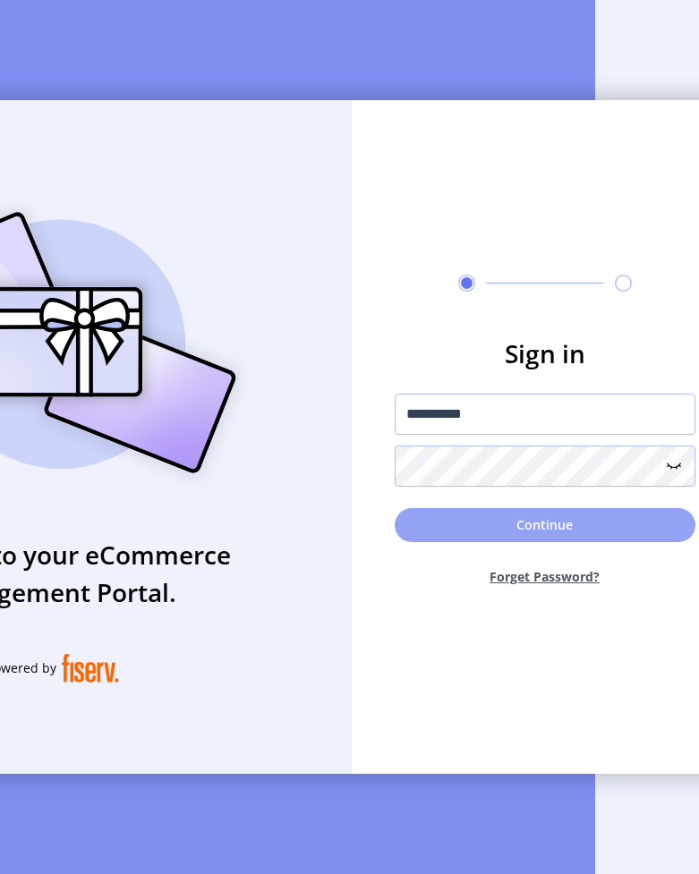
click at [590, 532] on button "Continue" at bounding box center [545, 525] width 301 height 34
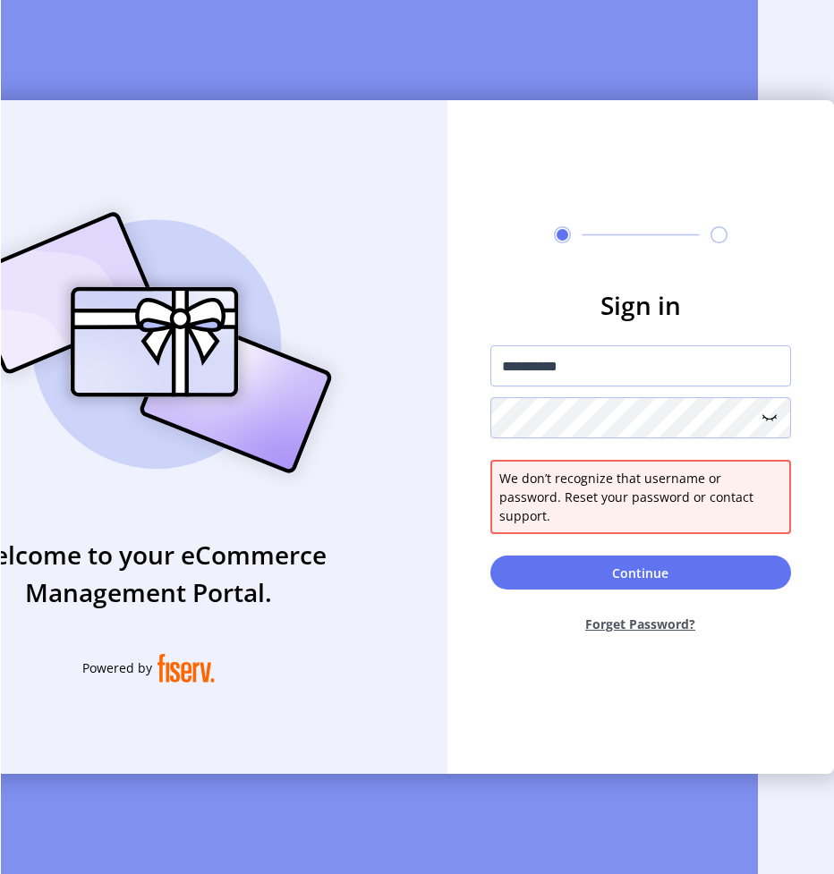
scroll to position [0, 80]
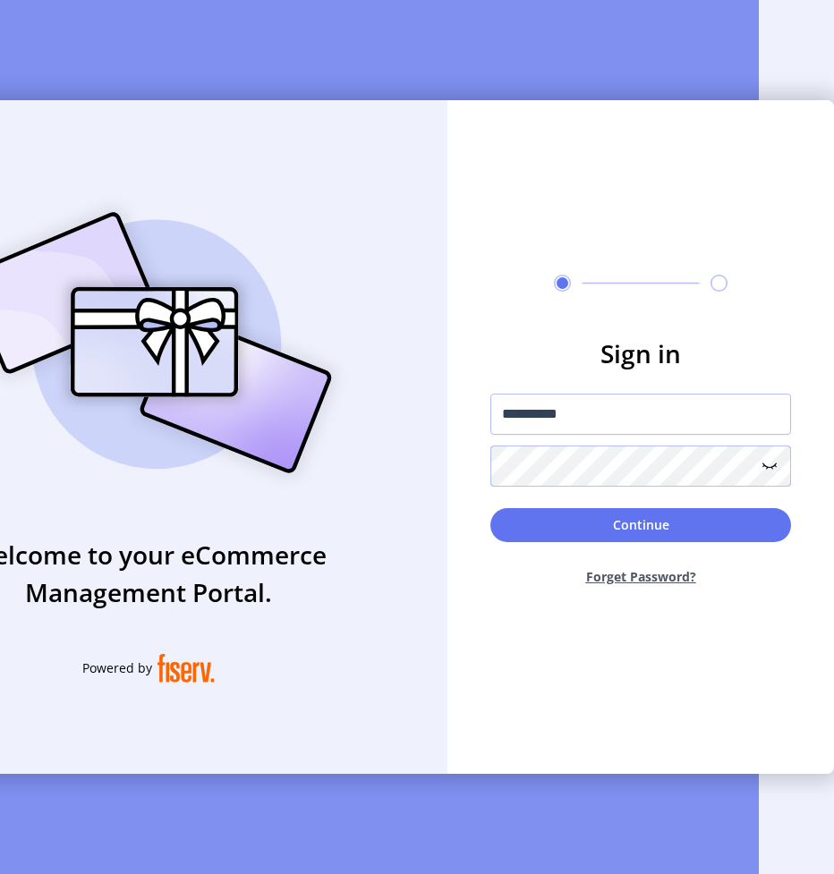
click at [490, 508] on button "Continue" at bounding box center [640, 525] width 301 height 34
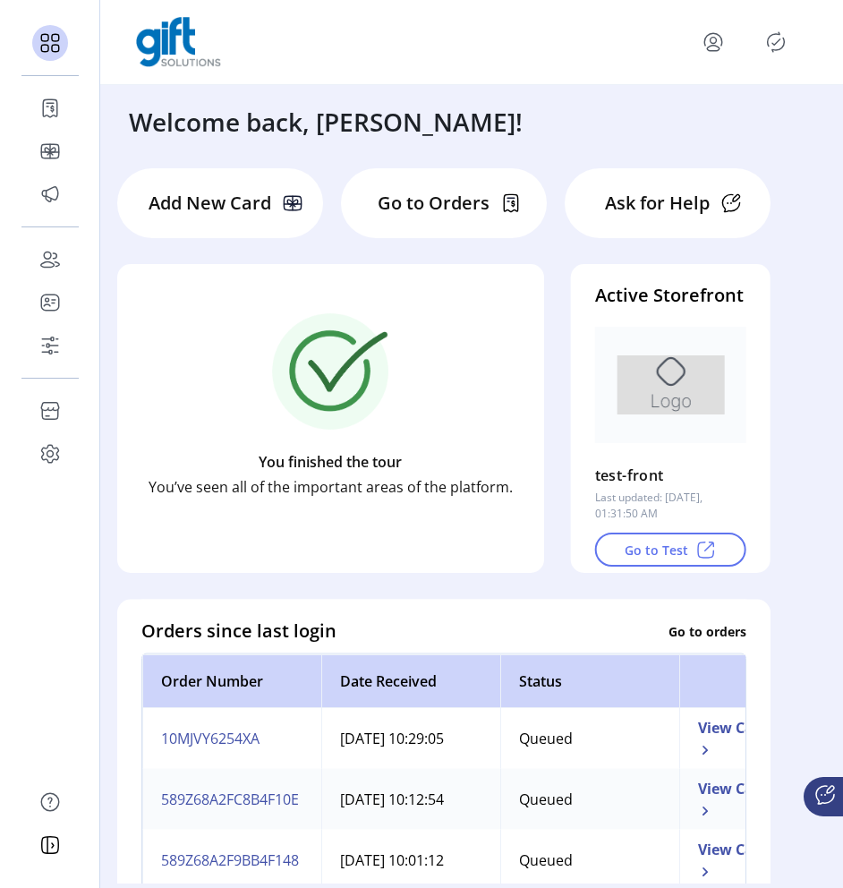
click at [788, 51] on p-button at bounding box center [776, 42] width 29 height 29
click at [769, 41] on icon "Publisher Panel" at bounding box center [776, 42] width 29 height 29
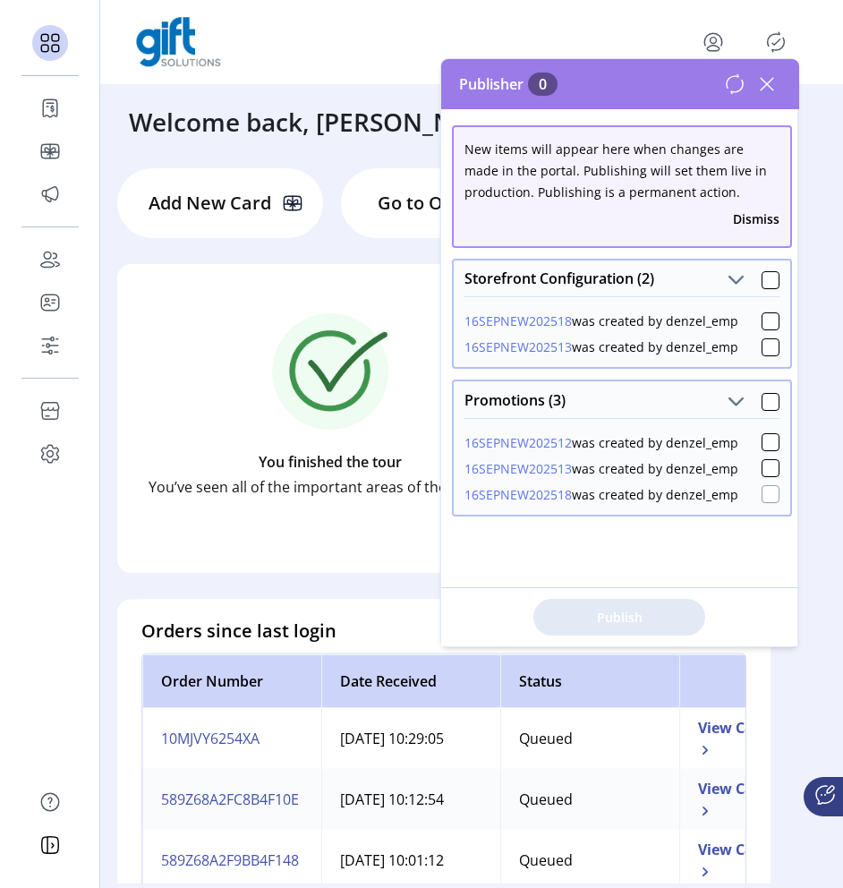
click at [762, 490] on div at bounding box center [771, 494] width 18 height 18
